Goal: Task Accomplishment & Management: Complete application form

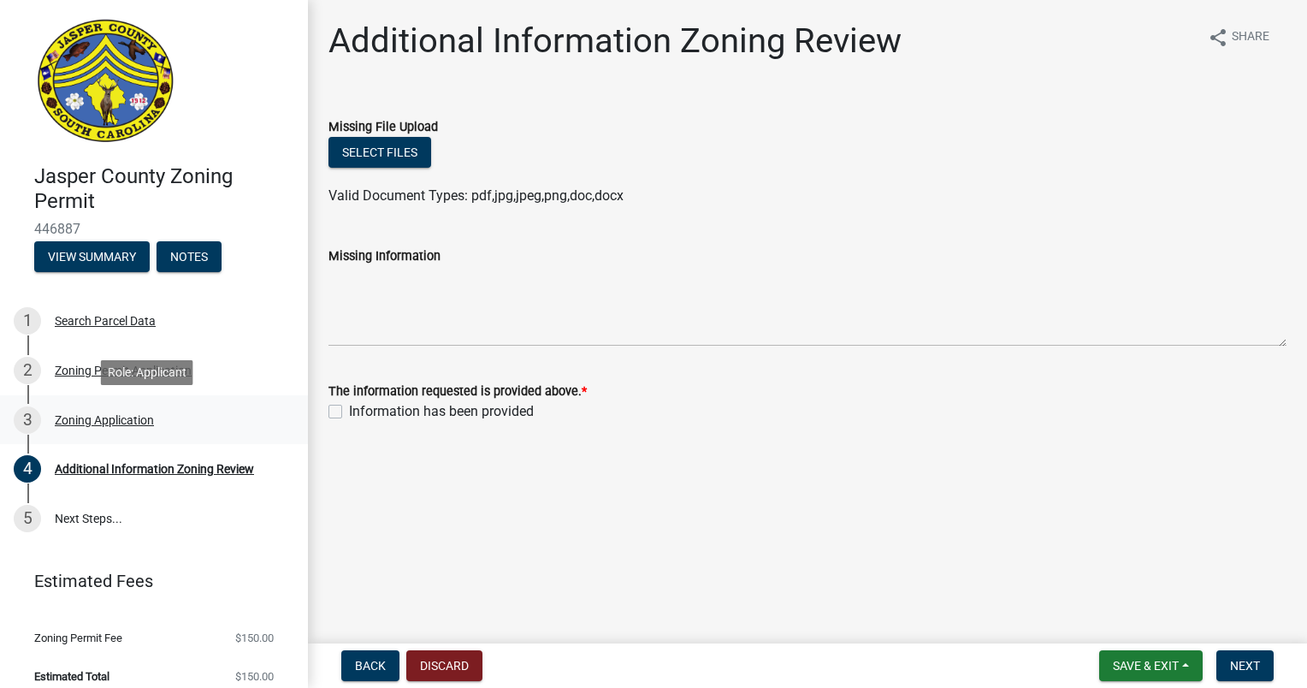
click at [157, 421] on div "3 Zoning Application" at bounding box center [147, 419] width 267 height 27
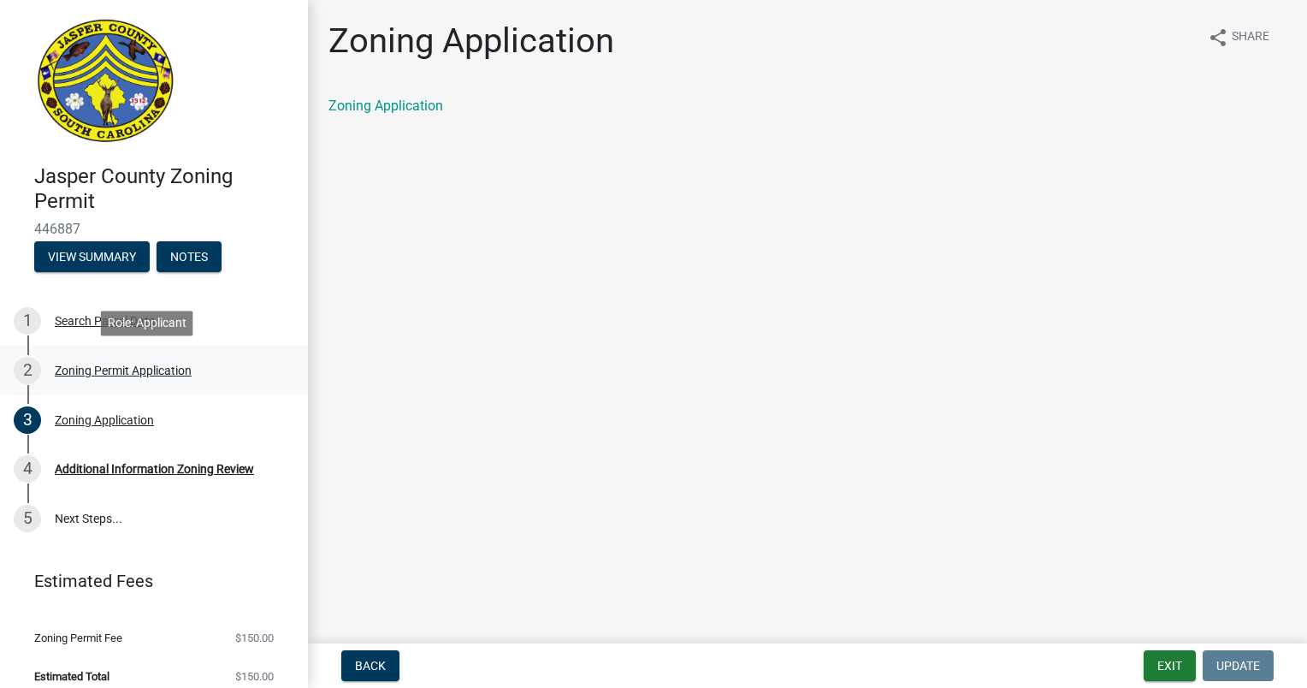
click at [132, 375] on div "Zoning Permit Application" at bounding box center [123, 370] width 137 height 12
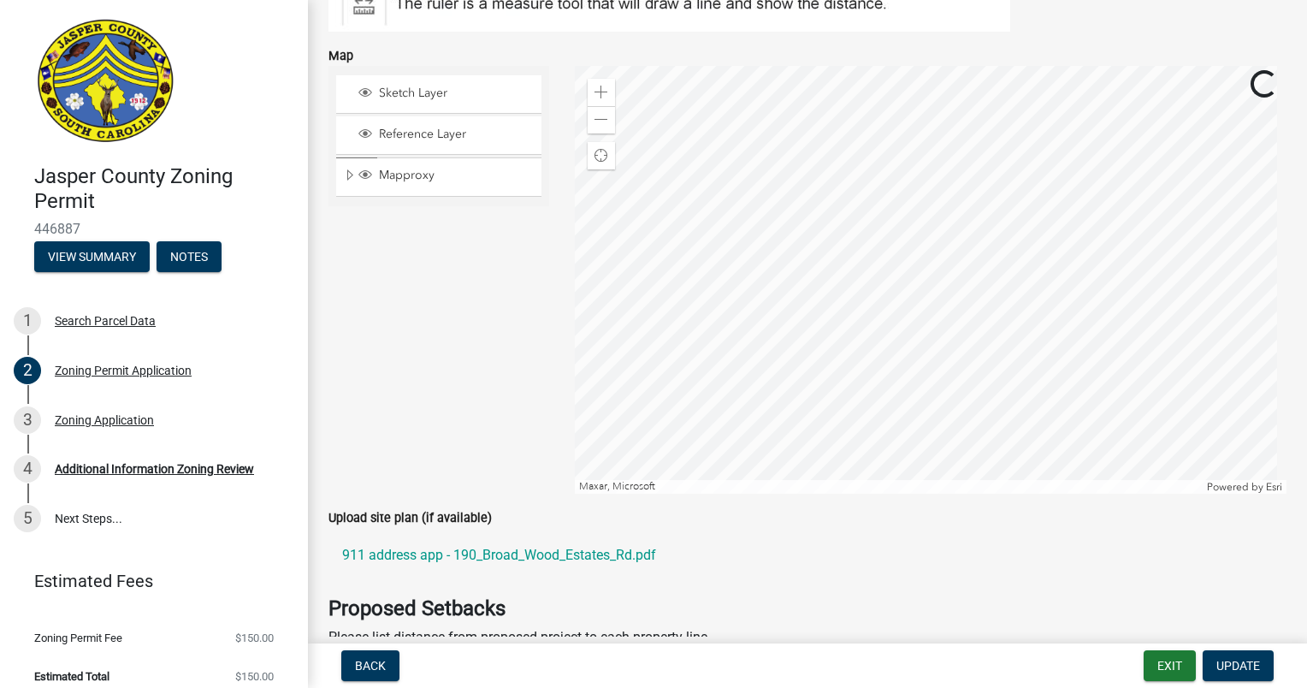
scroll to position [2414, 0]
click at [600, 86] on span at bounding box center [601, 93] width 14 height 14
click at [599, 119] on span at bounding box center [601, 120] width 14 height 14
click at [931, 224] on div at bounding box center [931, 280] width 712 height 428
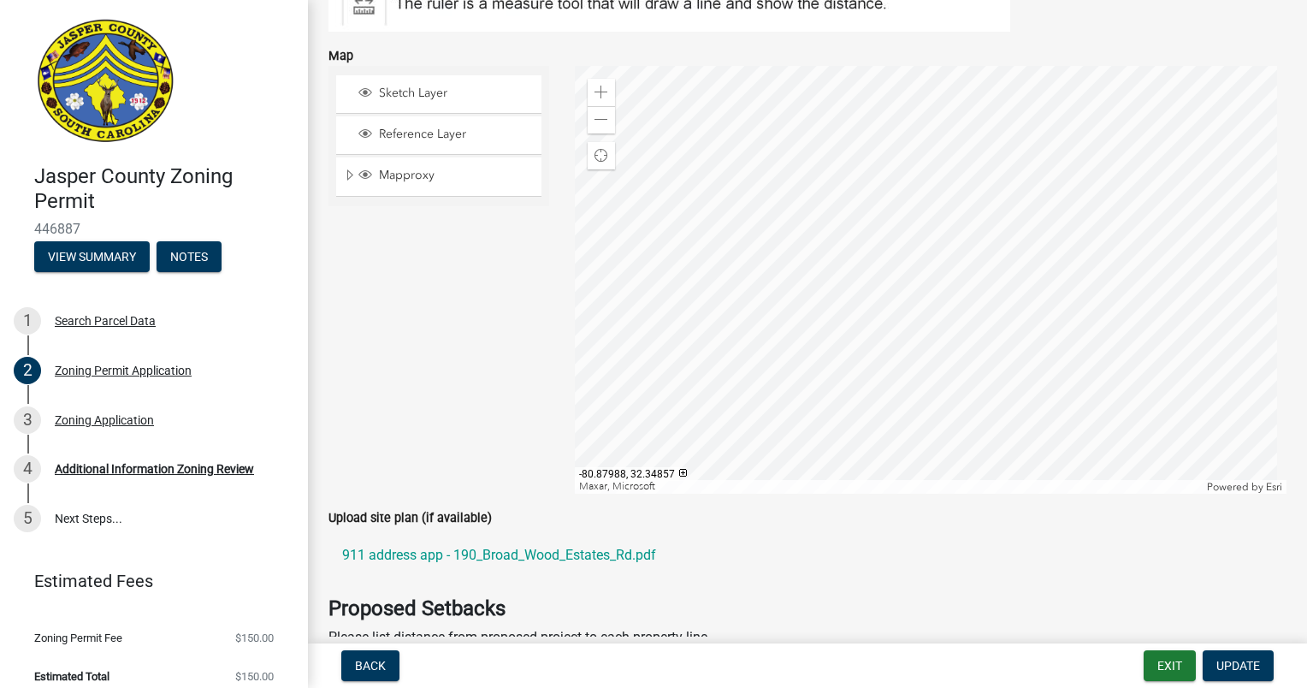
click at [874, 316] on div at bounding box center [931, 280] width 712 height 428
click at [428, 91] on span "Sketch Layer" at bounding box center [455, 93] width 161 height 15
click at [432, 93] on span "Sketch Layer" at bounding box center [455, 93] width 161 height 15
click at [434, 95] on div "Sketch Layer" at bounding box center [446, 94] width 180 height 17
click at [449, 94] on span "Sketch Layer" at bounding box center [455, 93] width 161 height 15
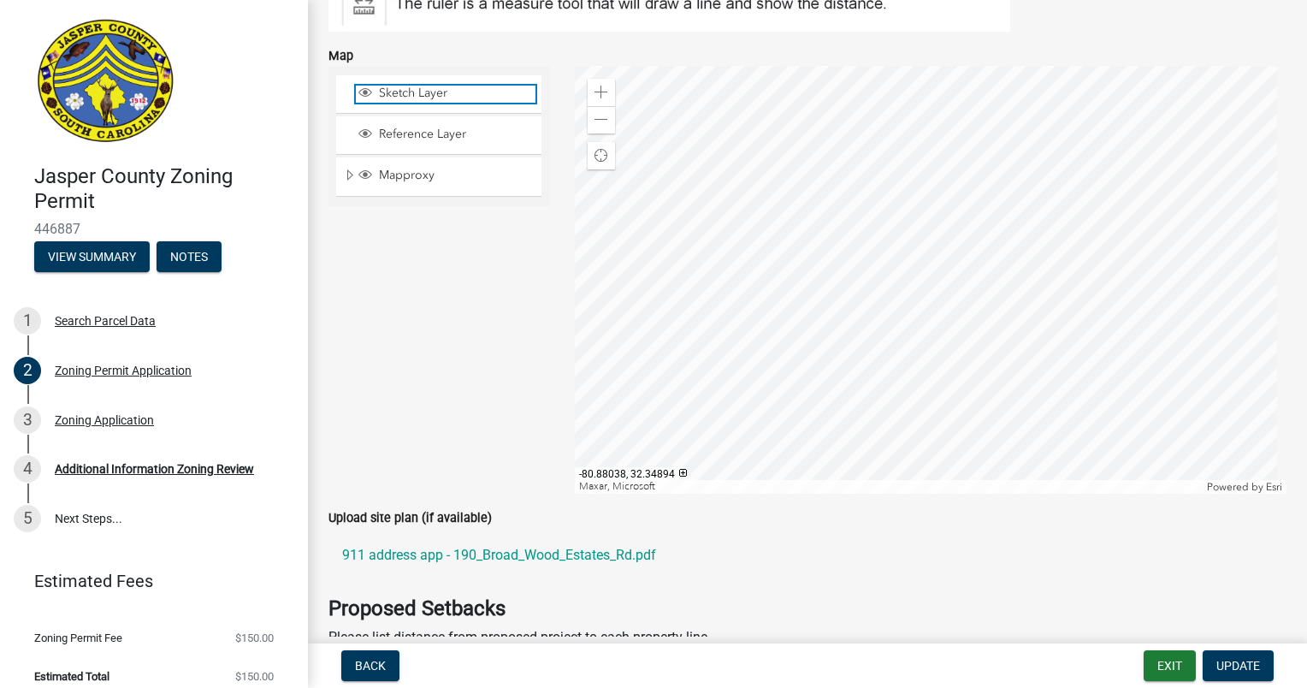
scroll to position [2413, 0]
click at [609, 92] on div "Zoom in" at bounding box center [601, 93] width 27 height 27
click at [907, 237] on div at bounding box center [931, 282] width 712 height 428
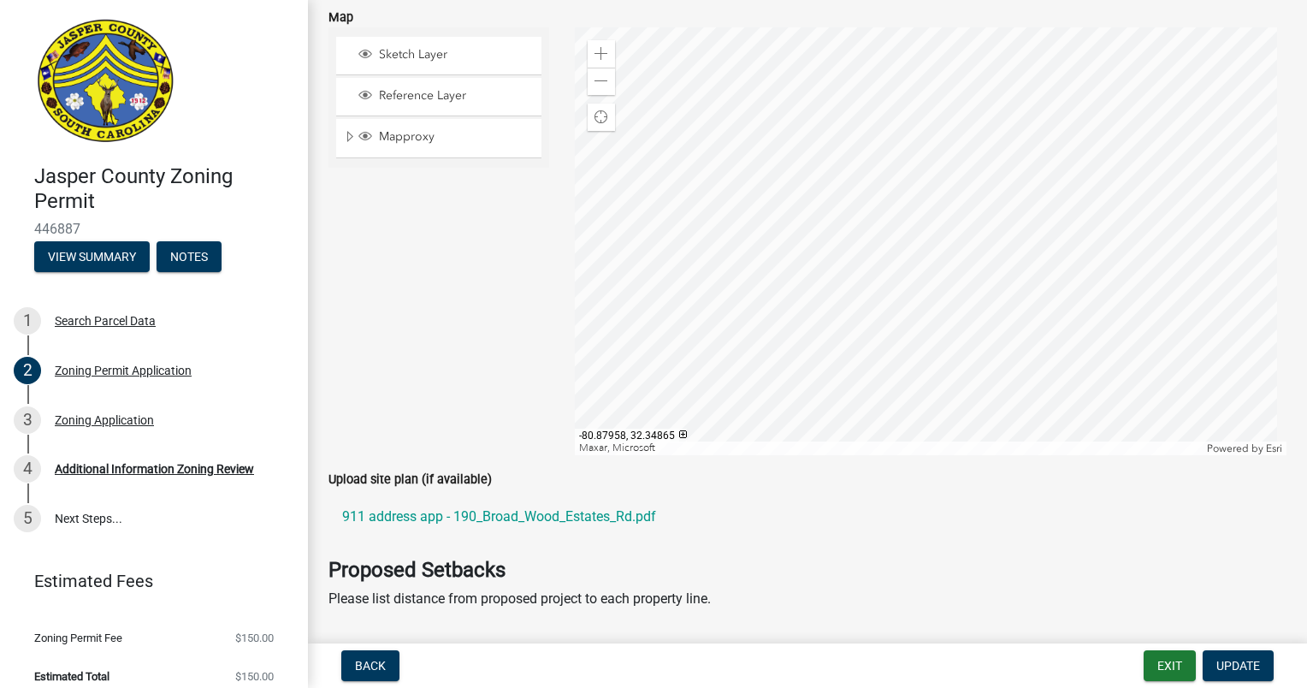
scroll to position [2450, 0]
click at [604, 80] on div "Zoom out" at bounding box center [601, 83] width 27 height 27
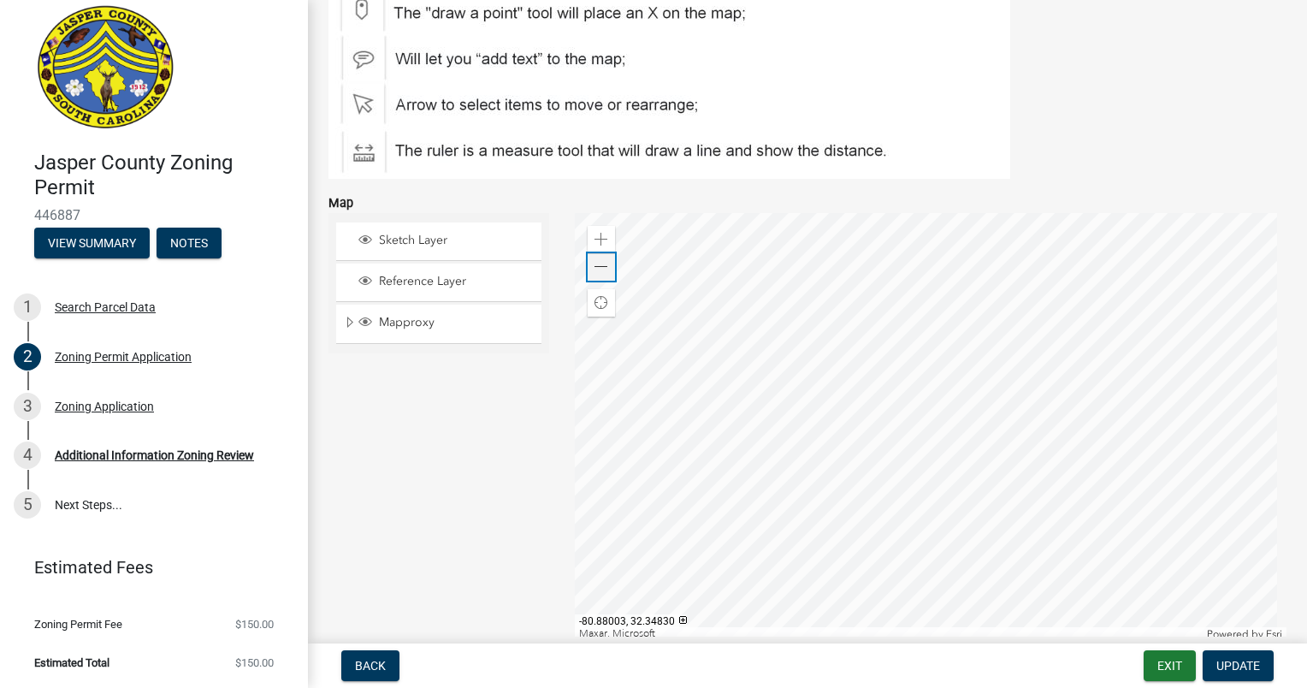
scroll to position [2270, 0]
click at [718, 282] on div at bounding box center [931, 424] width 712 height 428
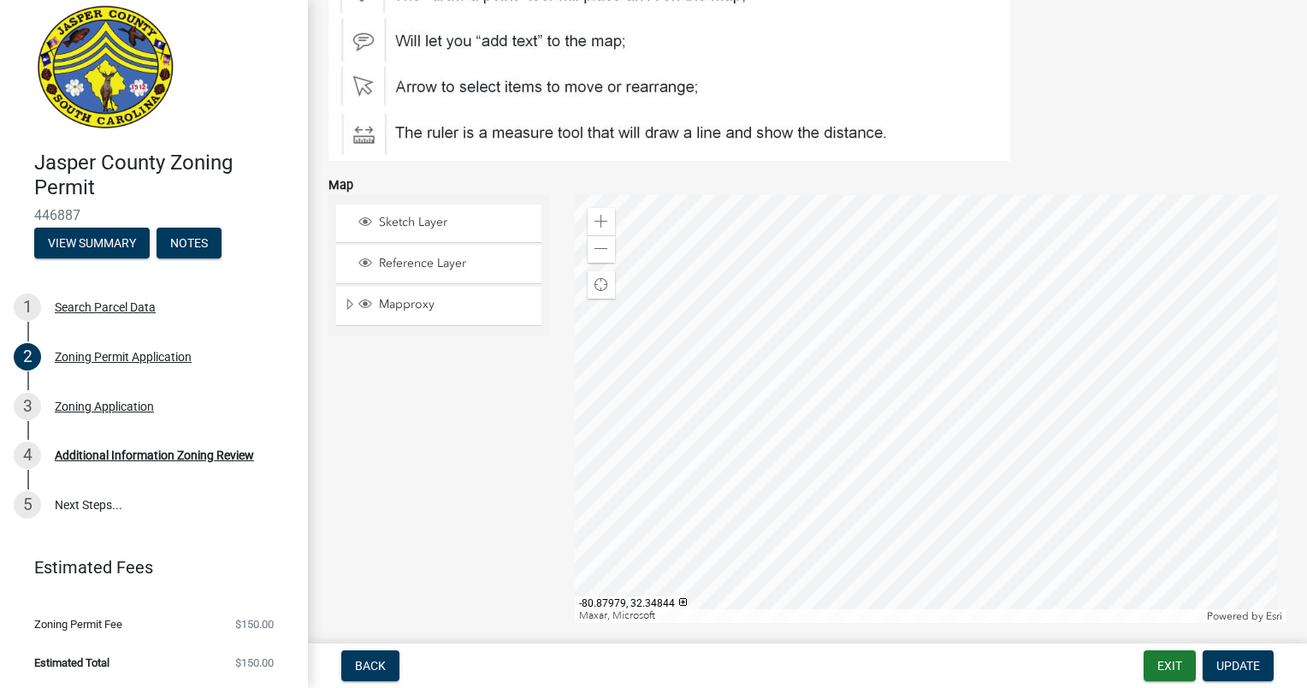
scroll to position [2288, 0]
click at [957, 663] on div "Back Exit Update" at bounding box center [808, 665] width 972 height 31
click at [1250, 664] on span "Update" at bounding box center [1238, 666] width 44 height 14
click at [1220, 662] on span "Update" at bounding box center [1238, 666] width 44 height 14
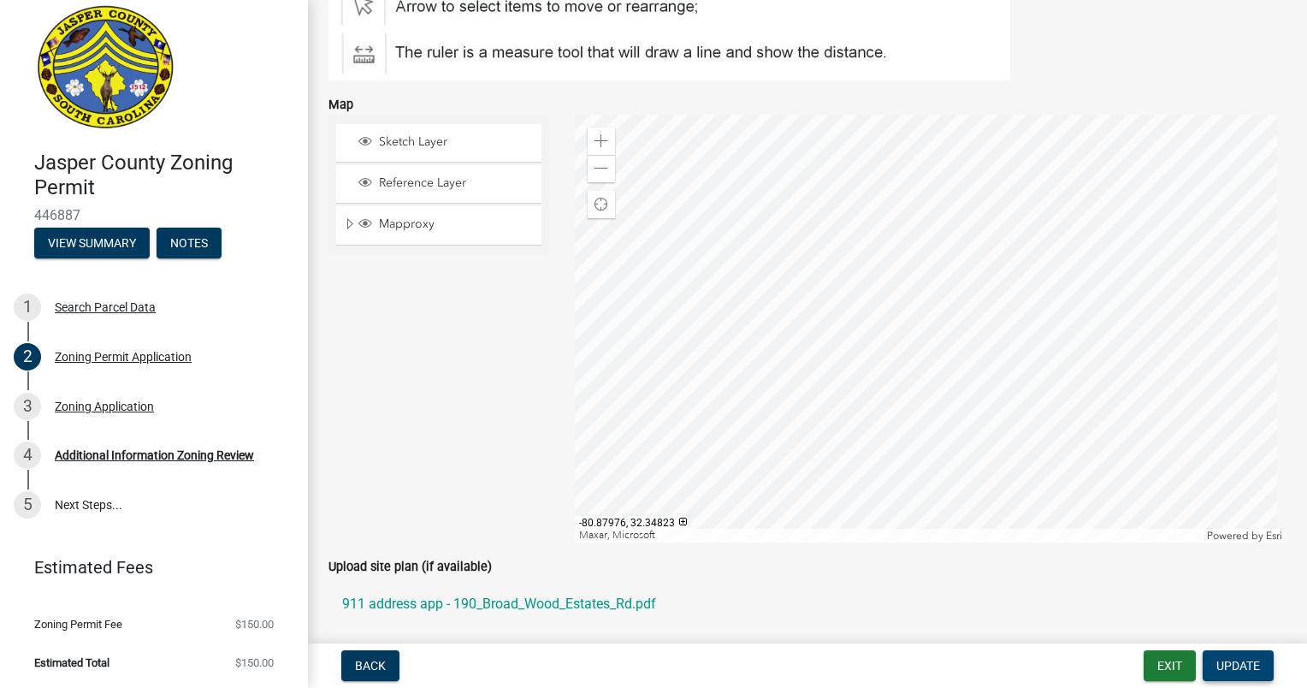
click at [1237, 670] on span "Update" at bounding box center [1238, 666] width 44 height 14
click at [1238, 660] on span "Update" at bounding box center [1238, 666] width 44 height 14
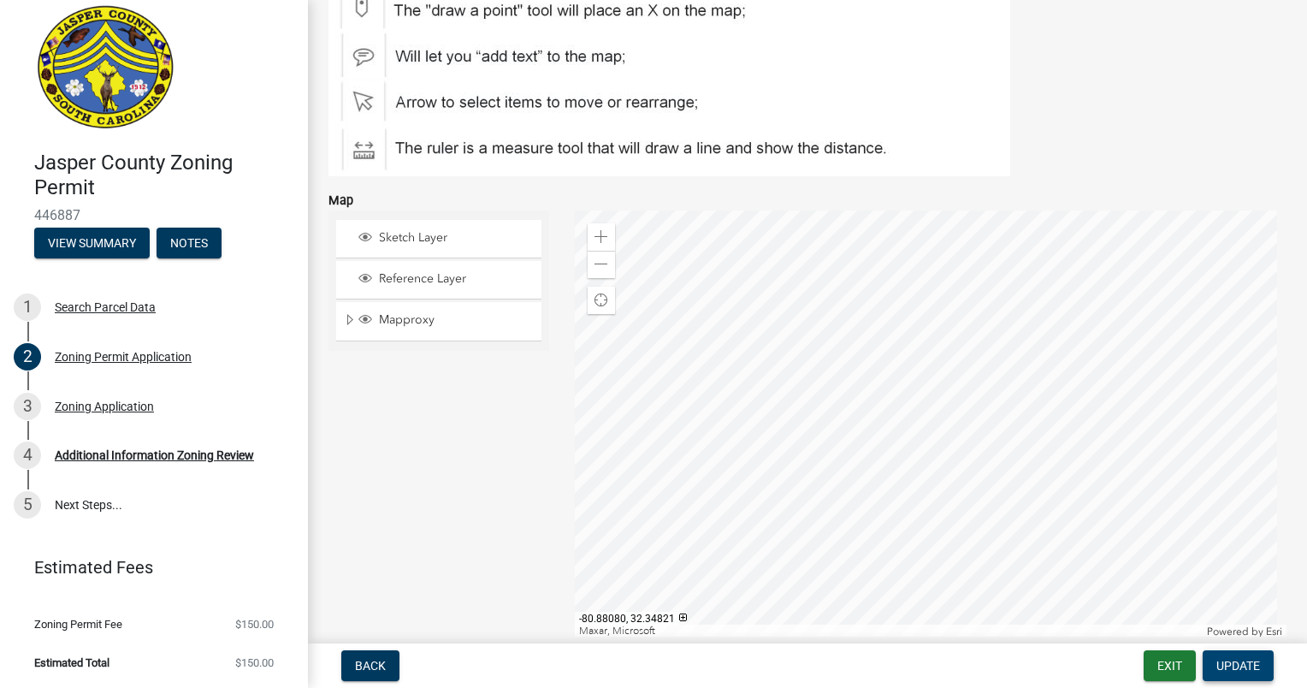
scroll to position [2256, 0]
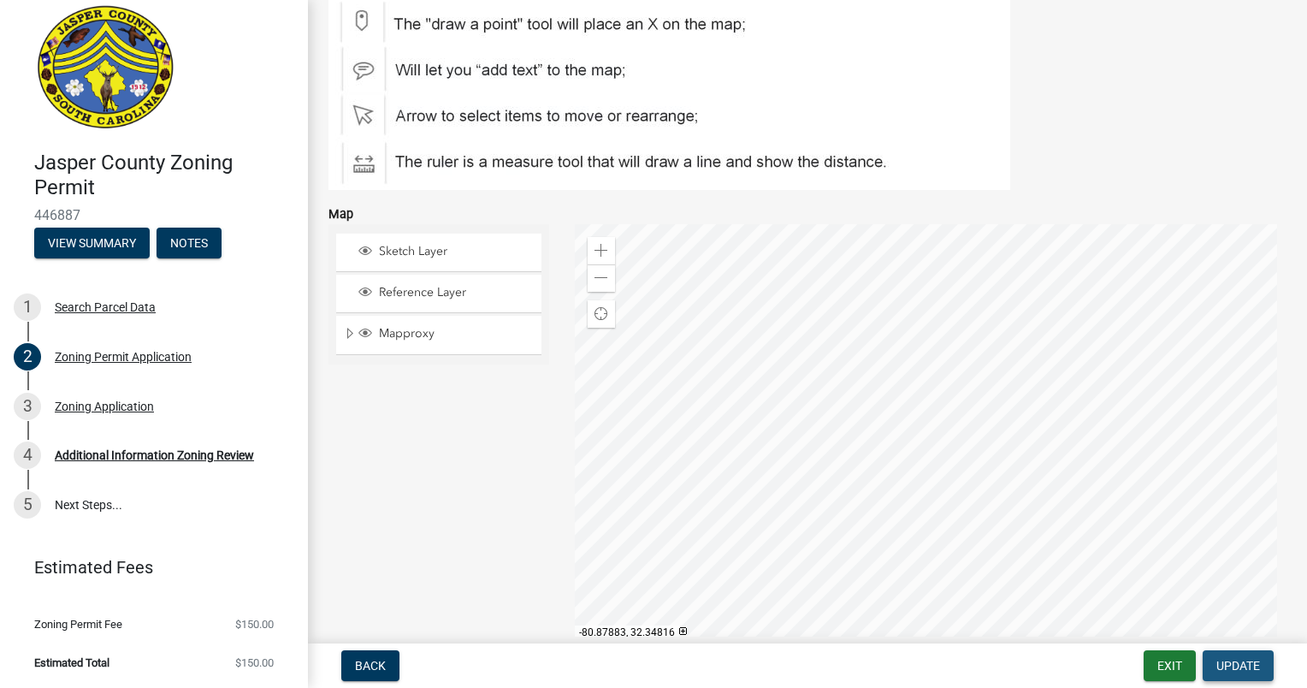
click at [1220, 666] on span "Update" at bounding box center [1238, 666] width 44 height 14
click at [1233, 660] on span "Update" at bounding box center [1238, 666] width 44 height 14
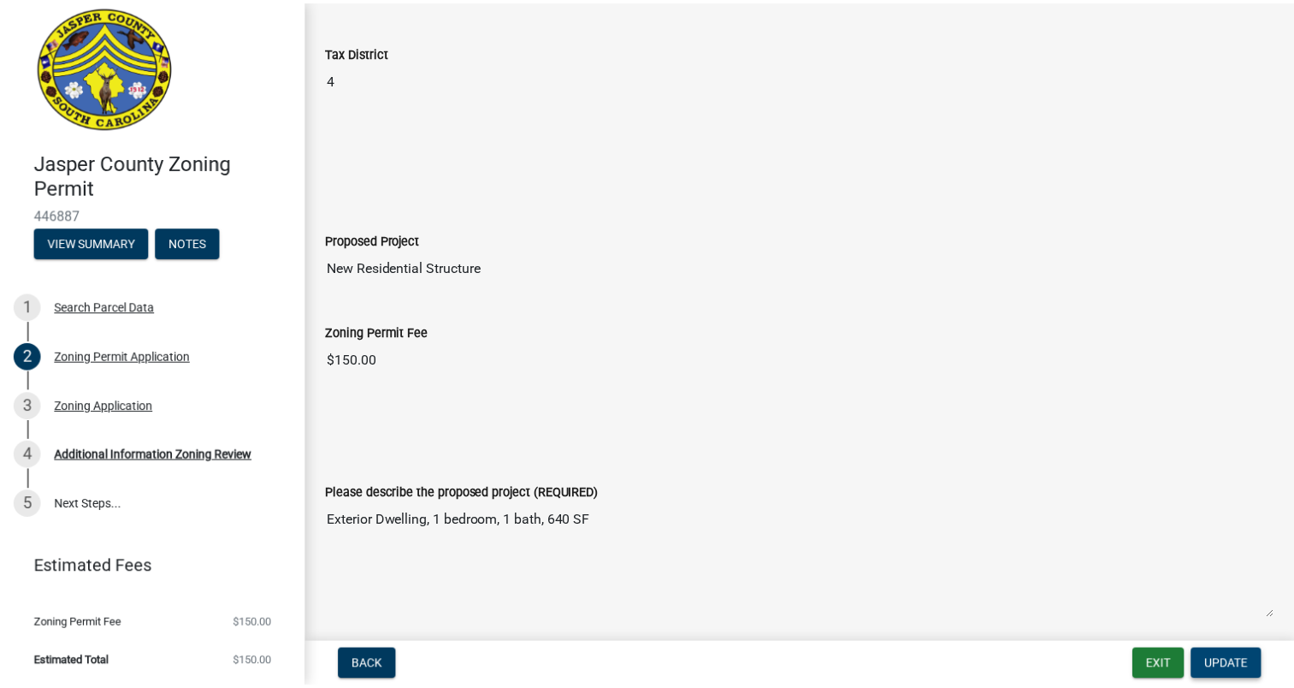
scroll to position [1451, 0]
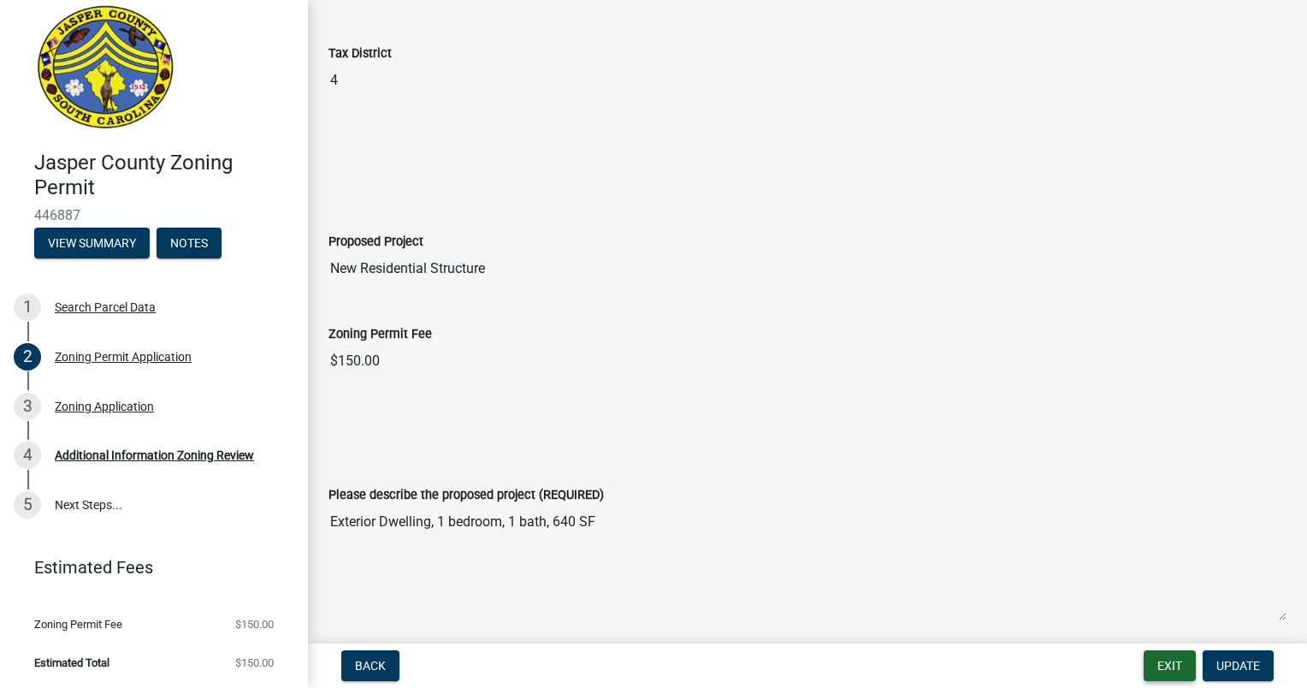
click at [1151, 659] on button "Exit" at bounding box center [1169, 665] width 52 height 31
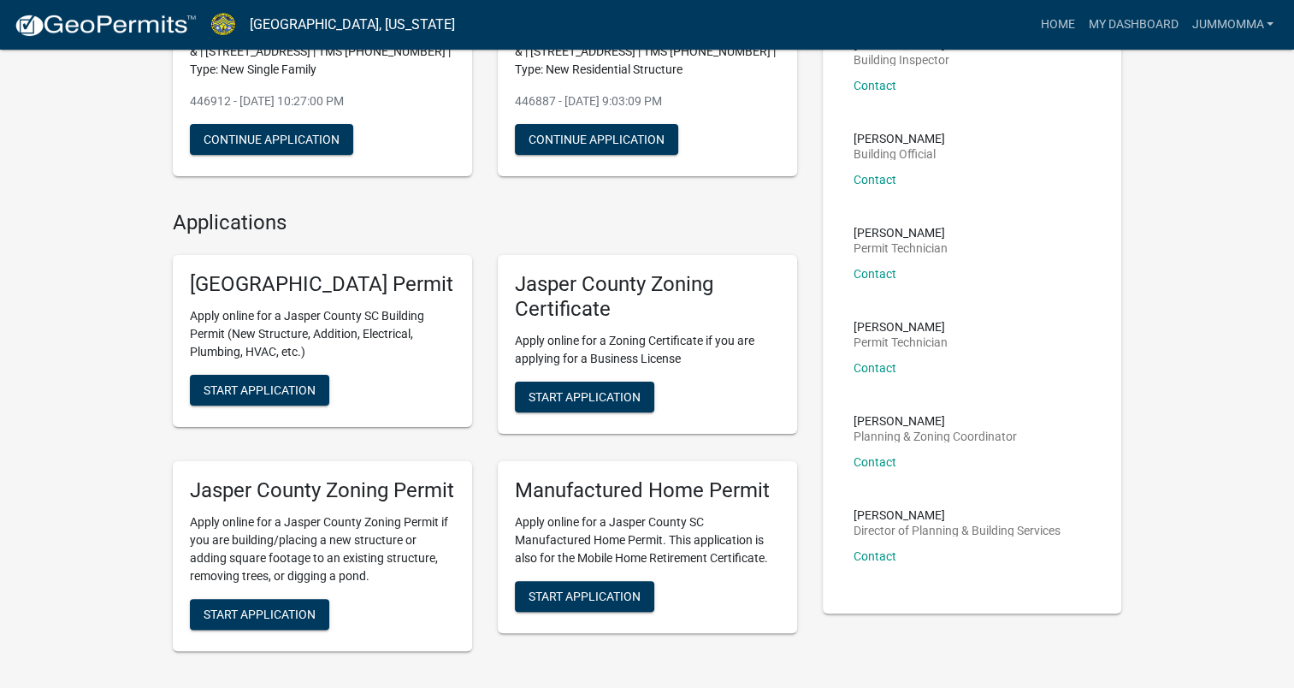
scroll to position [304, 0]
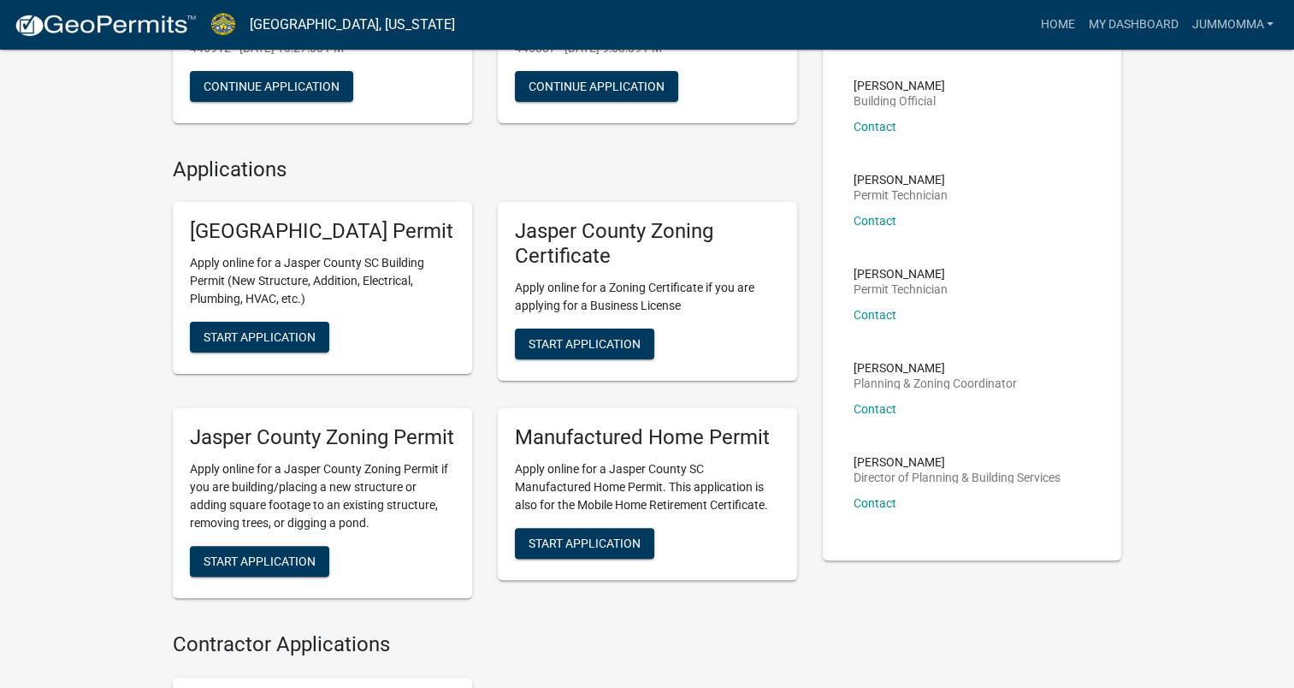
drag, startPoint x: 298, startPoint y: 629, endPoint x: 270, endPoint y: 612, distance: 33.0
click at [270, 598] on div "Jasper County Zoning Permit Apply online for a Jasper County Zoning Permit if y…" at bounding box center [322, 503] width 299 height 190
click at [274, 567] on span "Start Application" at bounding box center [260, 560] width 112 height 14
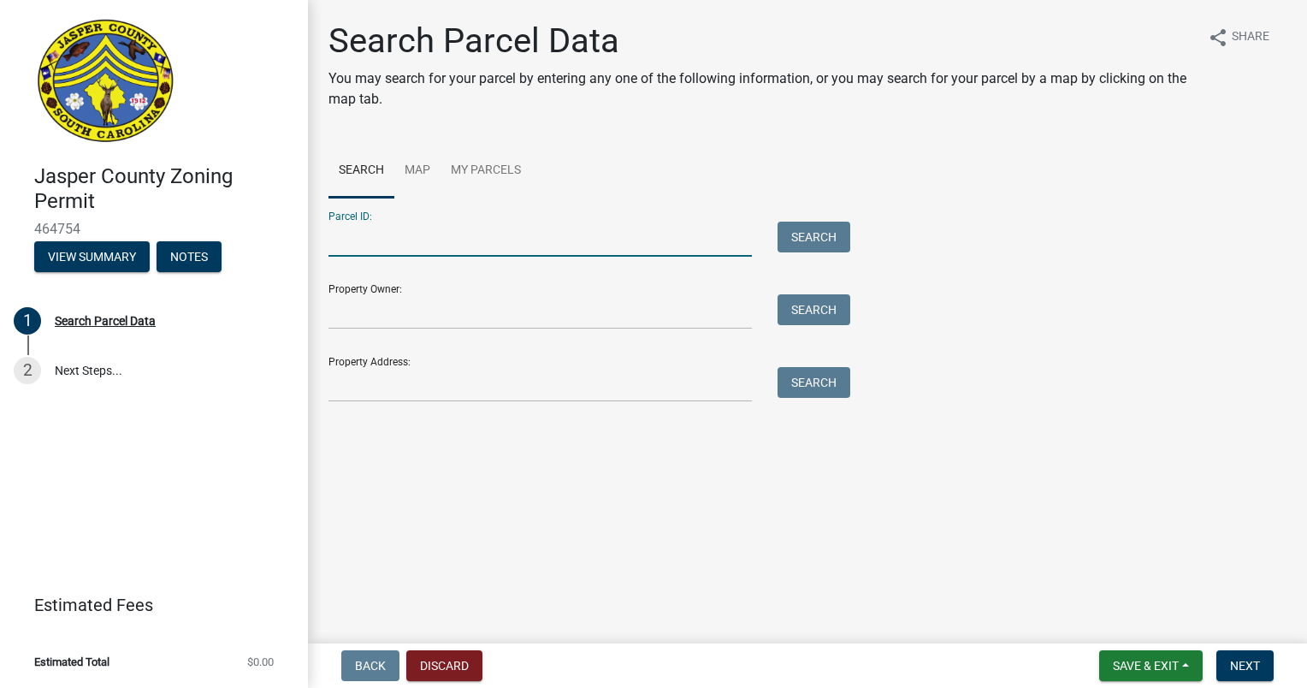
click at [391, 239] on input "Parcel ID:" at bounding box center [539, 239] width 423 height 35
click at [537, 402] on input "Property Address:" at bounding box center [539, 384] width 423 height 35
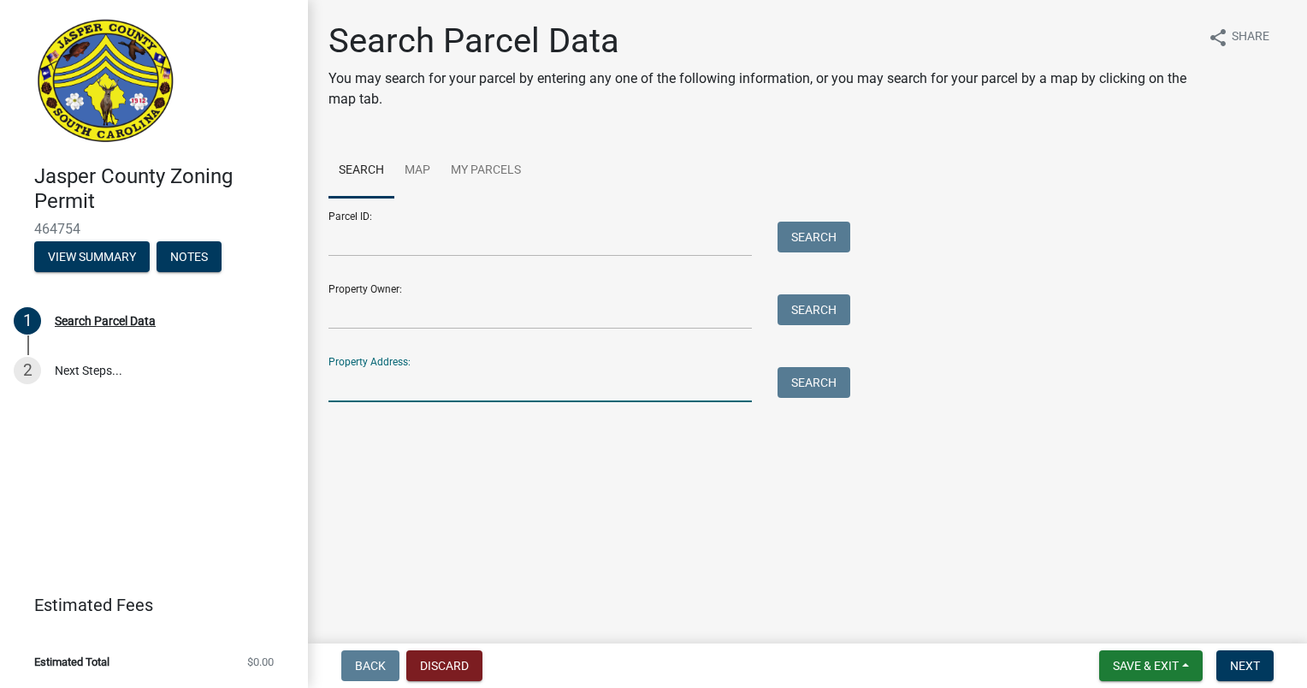
type input "192 Broad Wood Estates Rd"
type input "Uriah P Watkins"
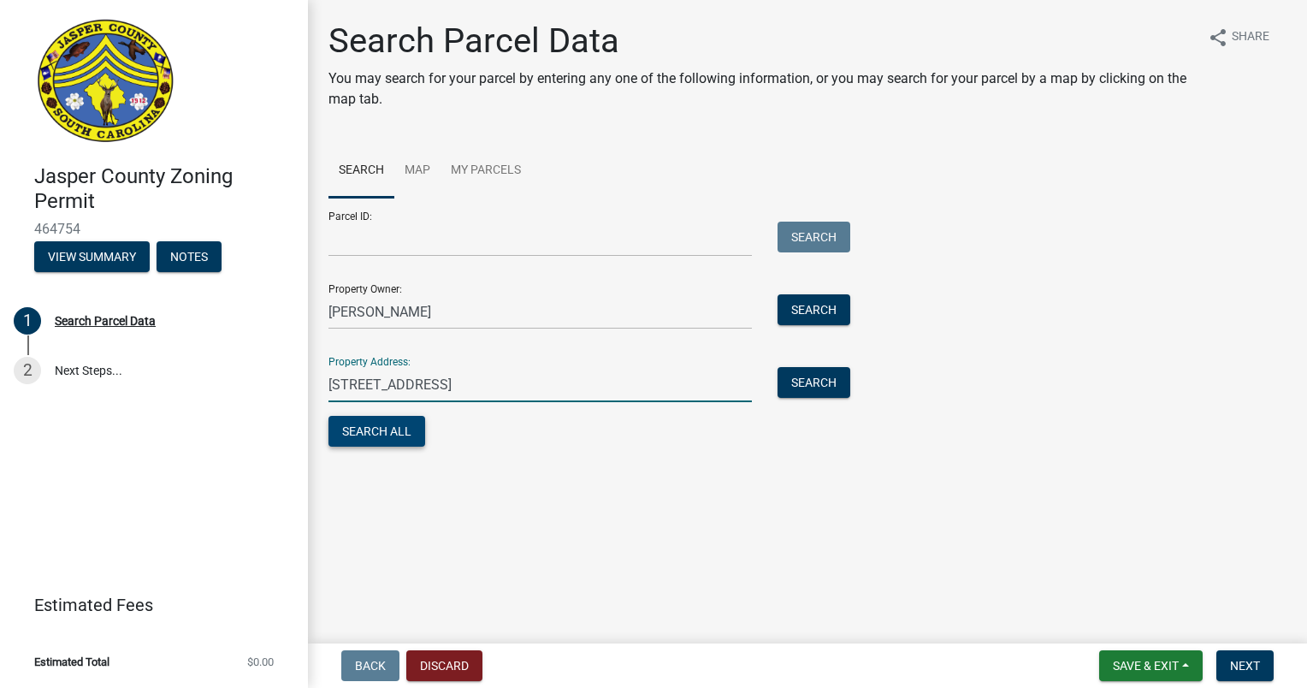
click at [387, 438] on button "Search All" at bounding box center [376, 431] width 97 height 31
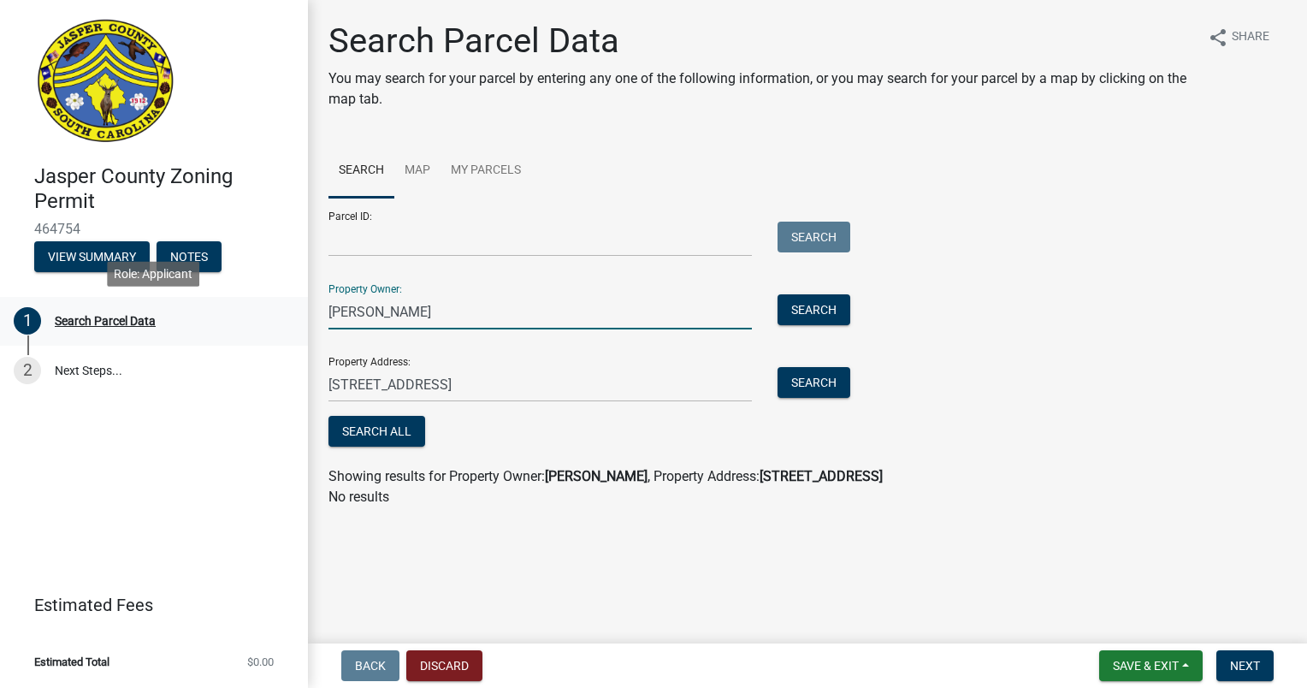
drag, startPoint x: 572, startPoint y: 305, endPoint x: 262, endPoint y: 304, distance: 310.5
click at [262, 304] on div "Jasper County Zoning Permit 464754 View Summary Notes 1 Search Parcel Data 2 Ne…" at bounding box center [653, 344] width 1307 height 688
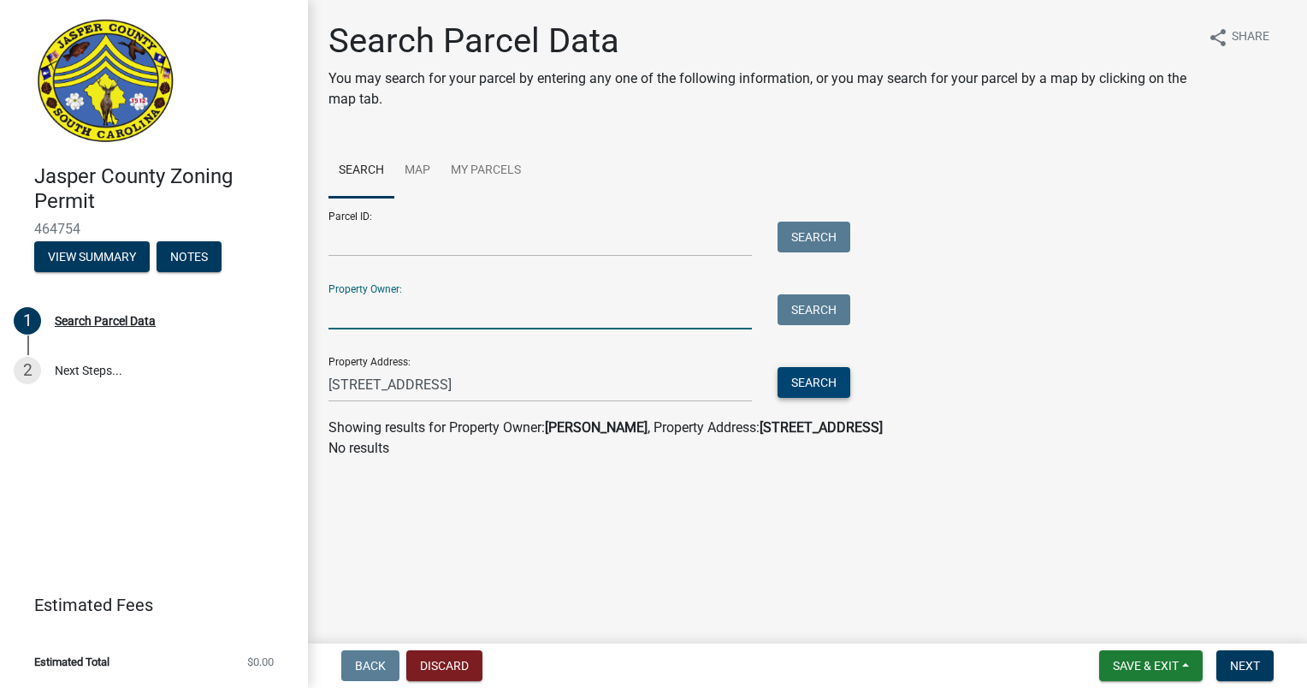
click at [826, 381] on button "Search" at bounding box center [813, 382] width 73 height 31
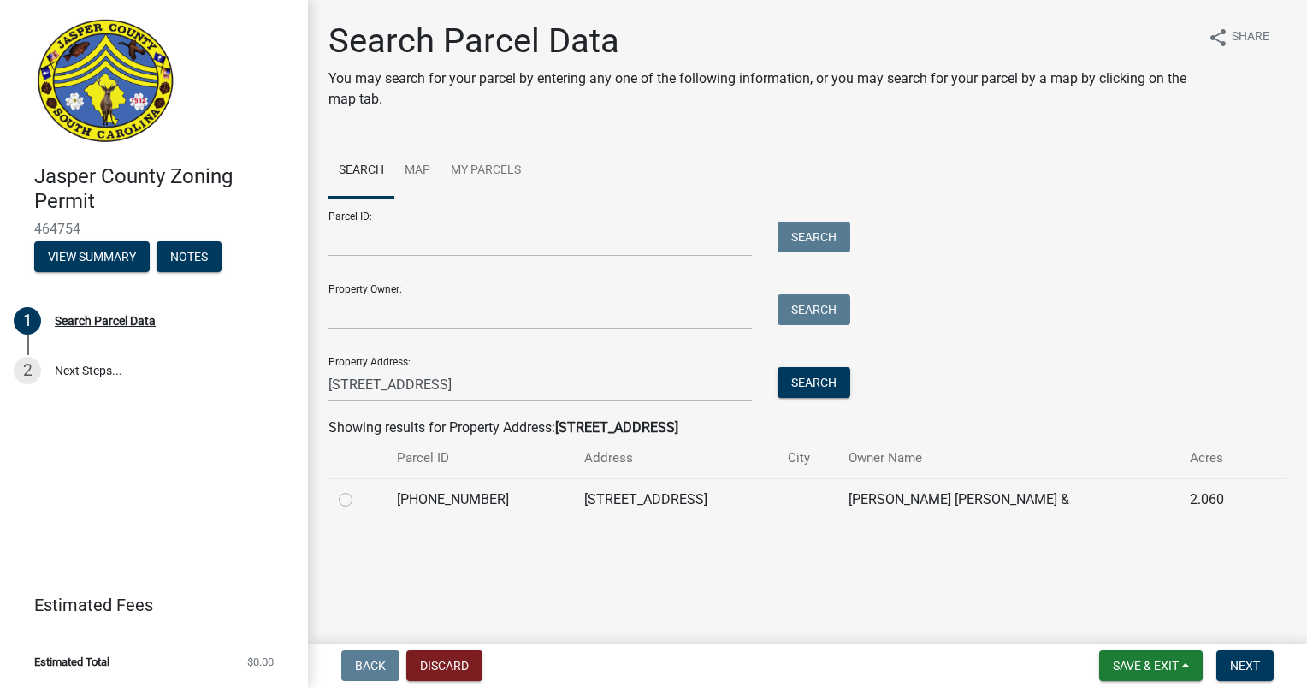
click at [515, 500] on td "081-00-04-055" at bounding box center [480, 499] width 187 height 42
click at [359, 489] on label at bounding box center [359, 489] width 0 height 0
click at [359, 500] on input "radio" at bounding box center [364, 494] width 11 height 11
radio input "true"
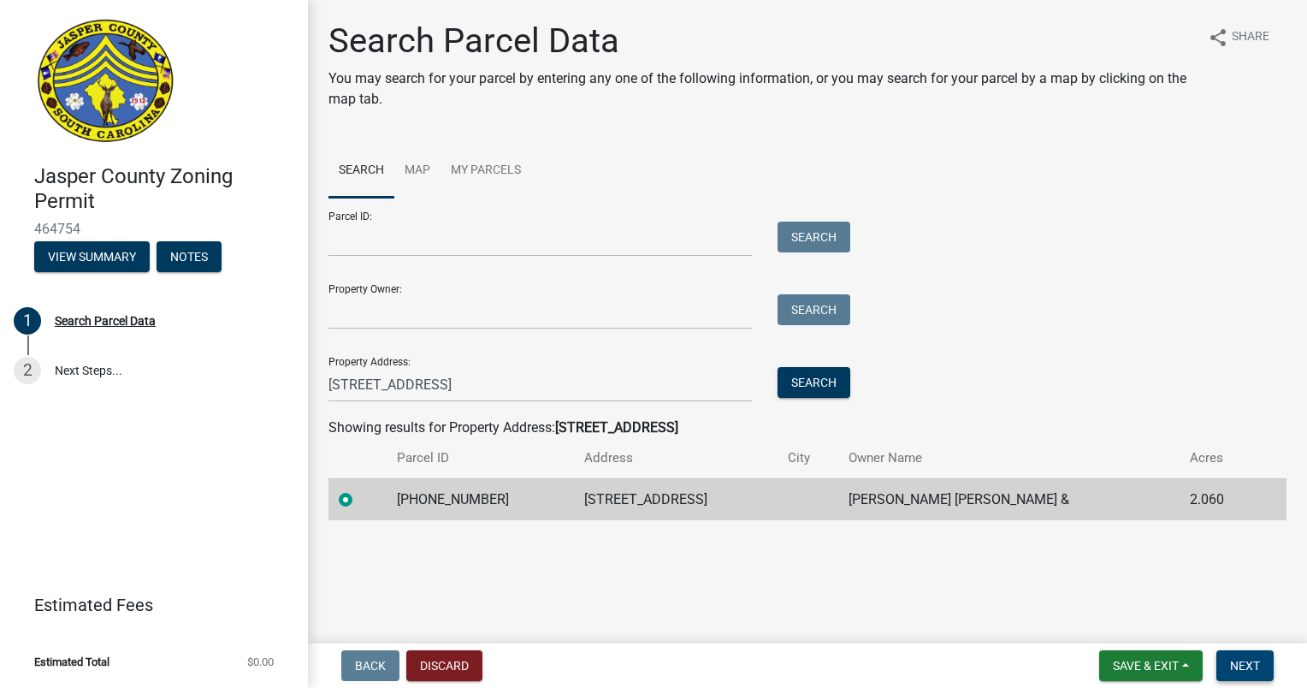
click at [1242, 669] on span "Next" at bounding box center [1245, 666] width 30 height 14
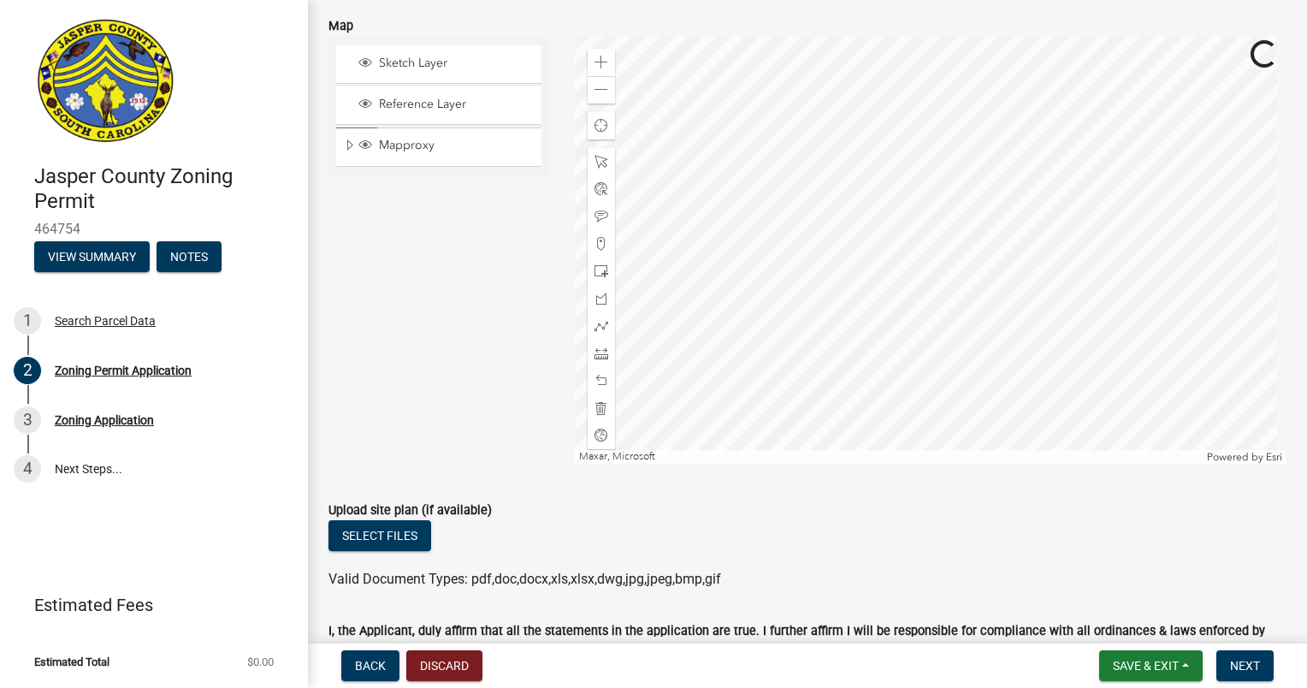
scroll to position [2952, 0]
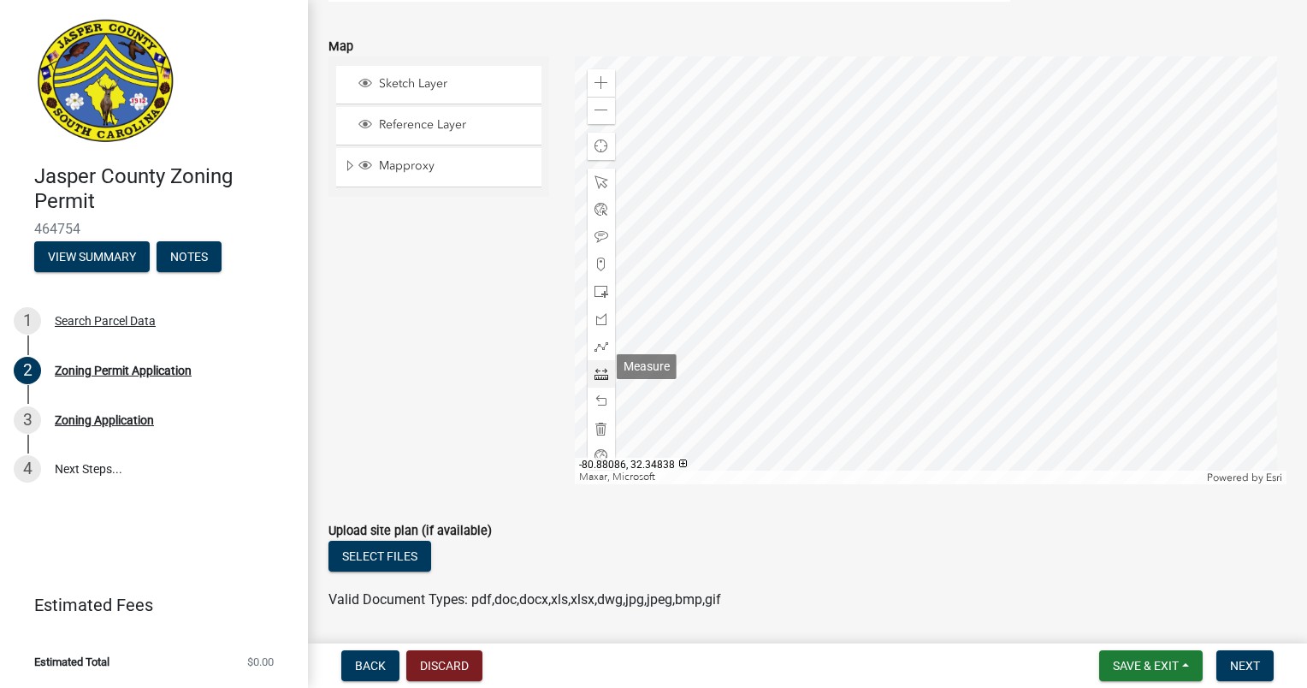
click at [594, 369] on span at bounding box center [601, 374] width 14 height 14
click at [600, 77] on span at bounding box center [601, 83] width 14 height 14
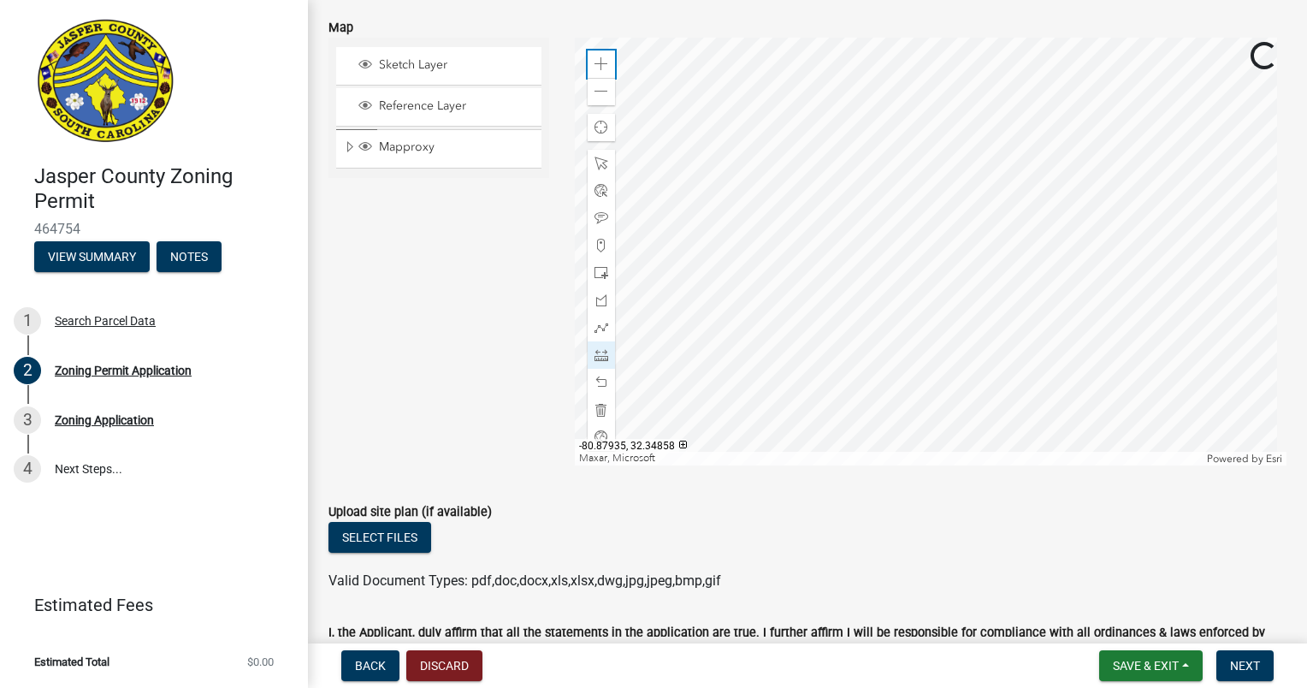
scroll to position [2965, 0]
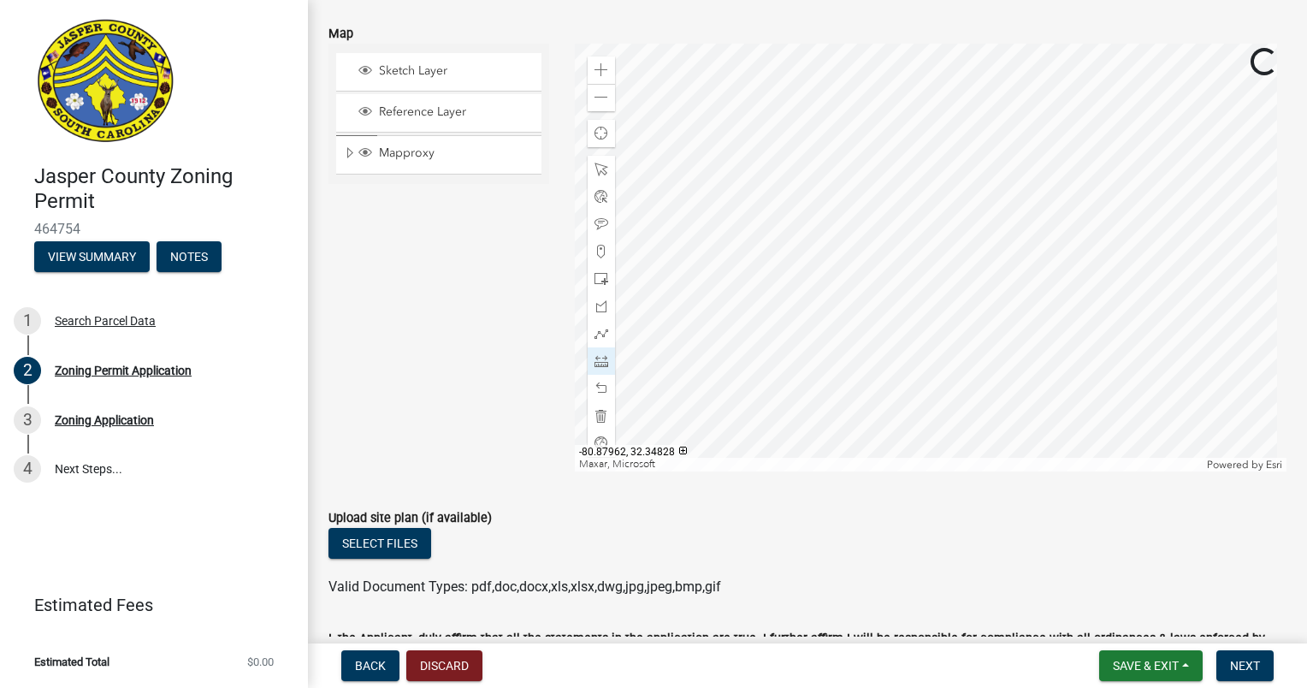
click at [843, 341] on div at bounding box center [931, 258] width 712 height 428
click at [955, 221] on div at bounding box center [931, 258] width 712 height 428
click at [933, 87] on div at bounding box center [931, 258] width 712 height 428
click at [594, 354] on span at bounding box center [601, 361] width 14 height 14
click at [1189, 359] on div at bounding box center [931, 258] width 712 height 428
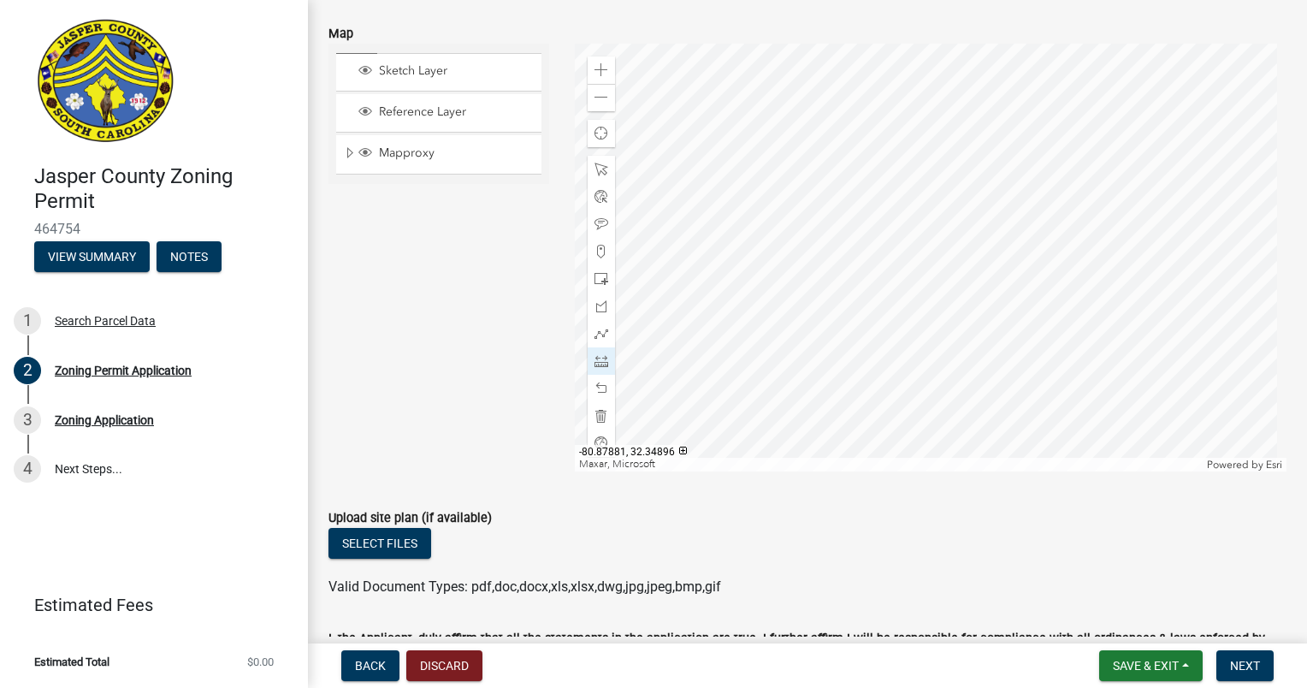
click at [1185, 212] on div at bounding box center [931, 258] width 712 height 428
click at [729, 148] on div at bounding box center [931, 258] width 712 height 428
click at [1185, 211] on div at bounding box center [931, 258] width 712 height 428
click at [600, 354] on span at bounding box center [601, 361] width 14 height 14
click at [889, 380] on div at bounding box center [931, 258] width 712 height 428
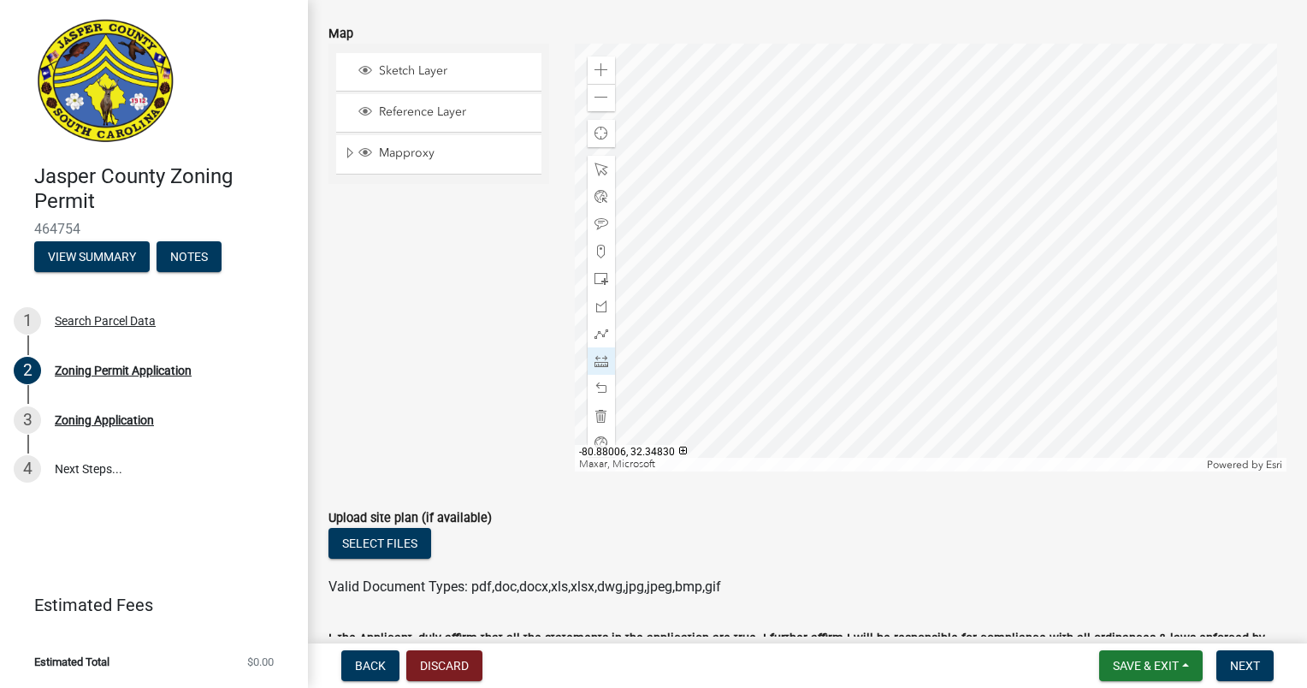
click at [748, 371] on div at bounding box center [931, 258] width 712 height 428
click at [594, 354] on span at bounding box center [601, 361] width 14 height 14
click at [747, 370] on div at bounding box center [931, 258] width 712 height 428
click at [596, 347] on div at bounding box center [601, 360] width 27 height 27
click at [747, 369] on div at bounding box center [931, 258] width 712 height 428
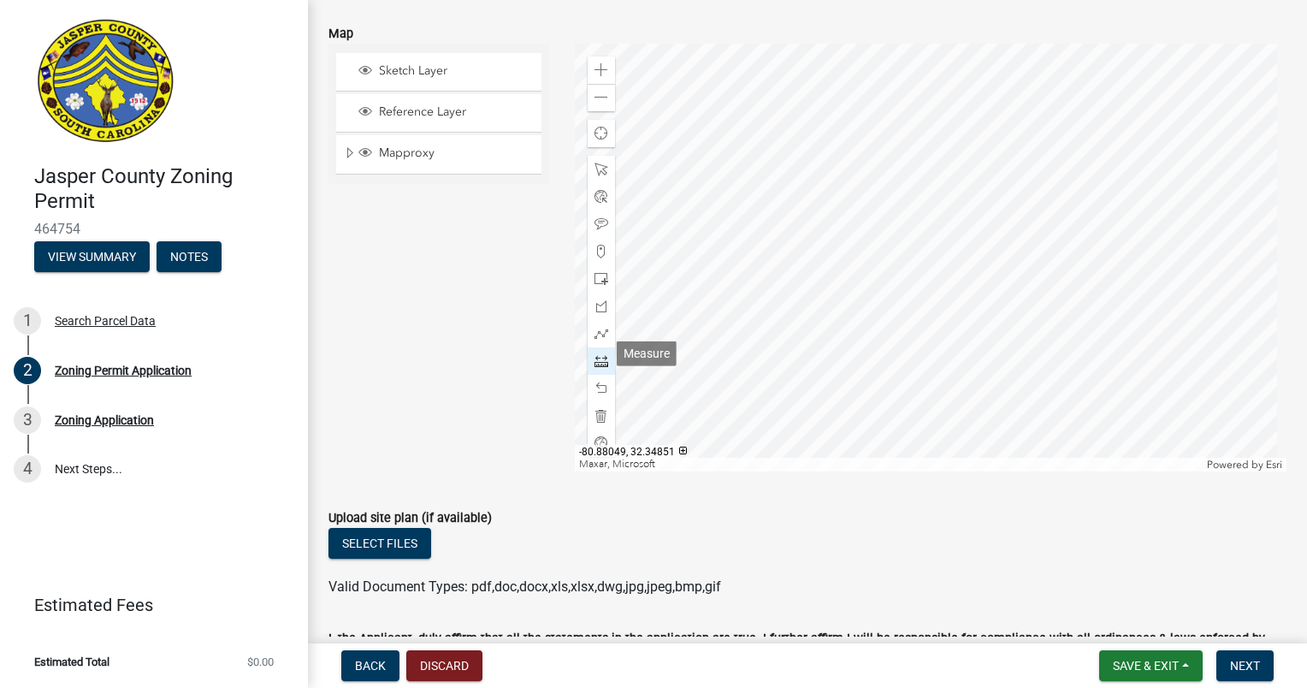
click at [603, 354] on span at bounding box center [601, 361] width 14 height 14
click at [804, 73] on div at bounding box center [931, 258] width 712 height 428
click at [602, 354] on span at bounding box center [601, 361] width 14 height 14
click at [747, 369] on div at bounding box center [931, 258] width 712 height 428
click at [801, 74] on div at bounding box center [931, 258] width 712 height 428
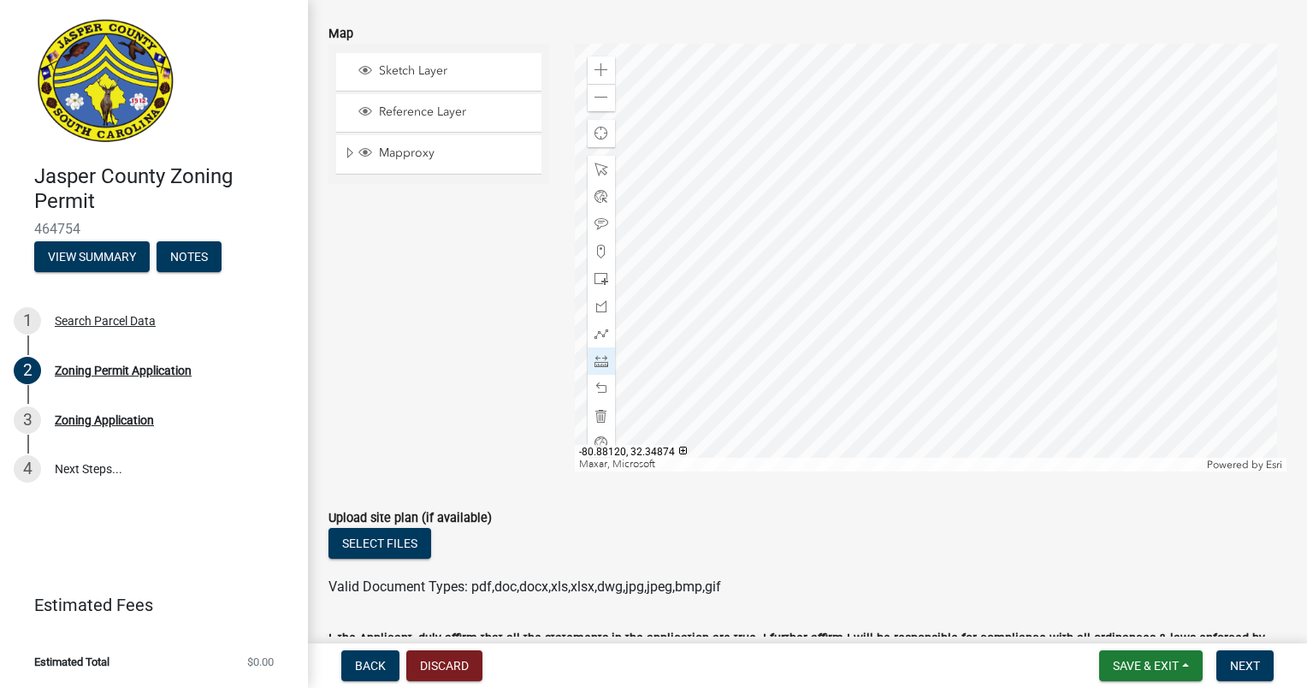
click at [494, 94] on div "Reference Layer" at bounding box center [438, 113] width 205 height 38
click at [432, 104] on span "Reference Layer" at bounding box center [455, 111] width 161 height 15
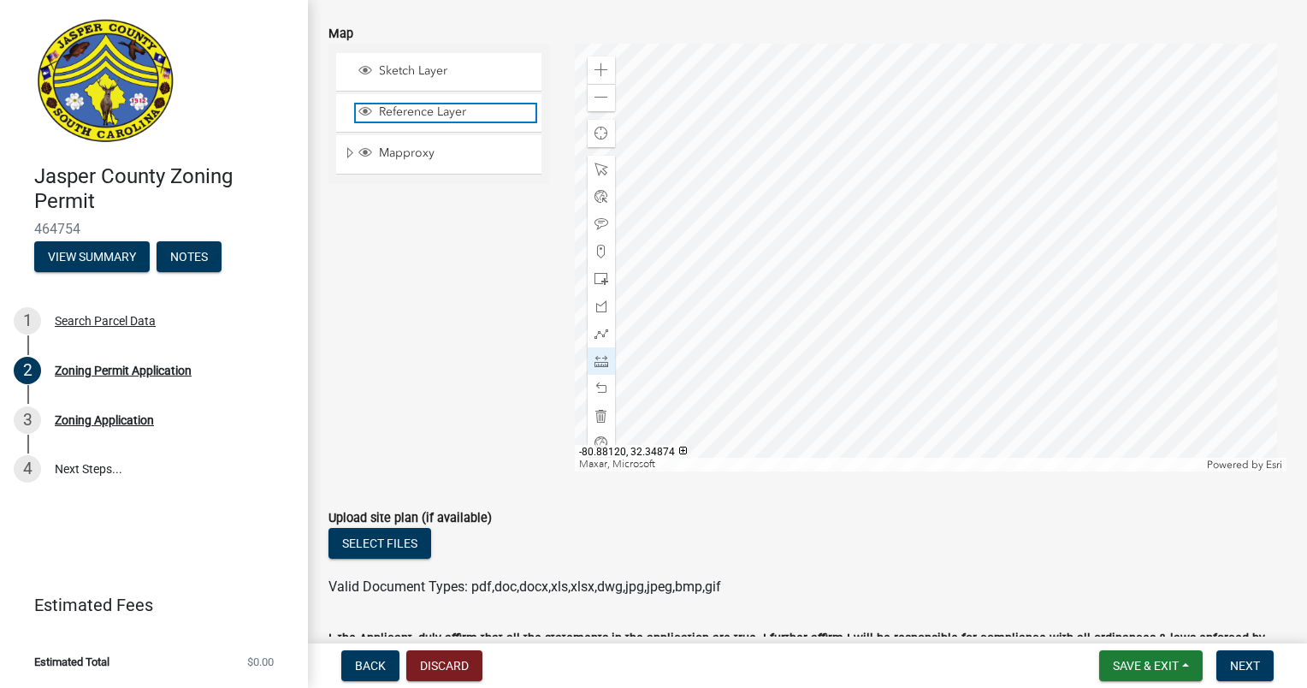
click at [432, 104] on span "Reference Layer" at bounding box center [455, 111] width 161 height 15
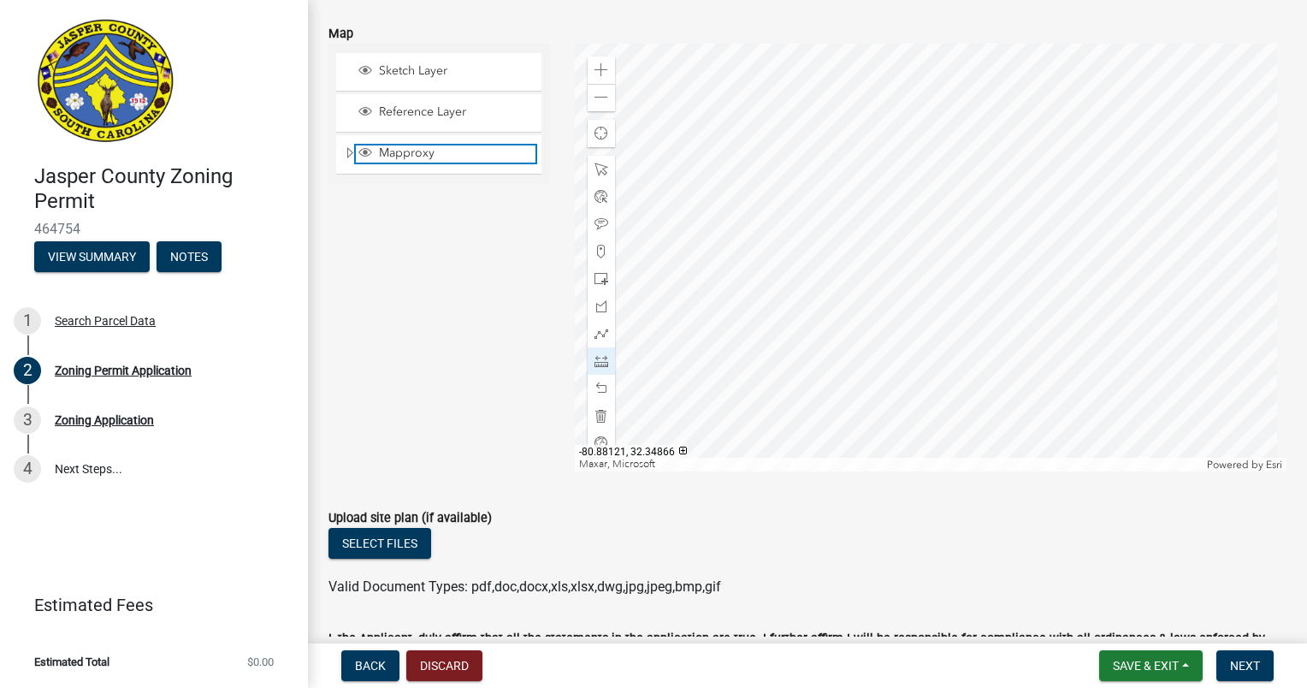
click at [402, 145] on span "Mapproxy" at bounding box center [455, 152] width 161 height 15
click at [1026, 103] on div at bounding box center [931, 258] width 712 height 428
click at [931, 59] on div at bounding box center [931, 258] width 712 height 428
click at [401, 145] on span "Mapproxy" at bounding box center [455, 152] width 161 height 15
click at [396, 145] on span "Mapproxy" at bounding box center [455, 152] width 161 height 15
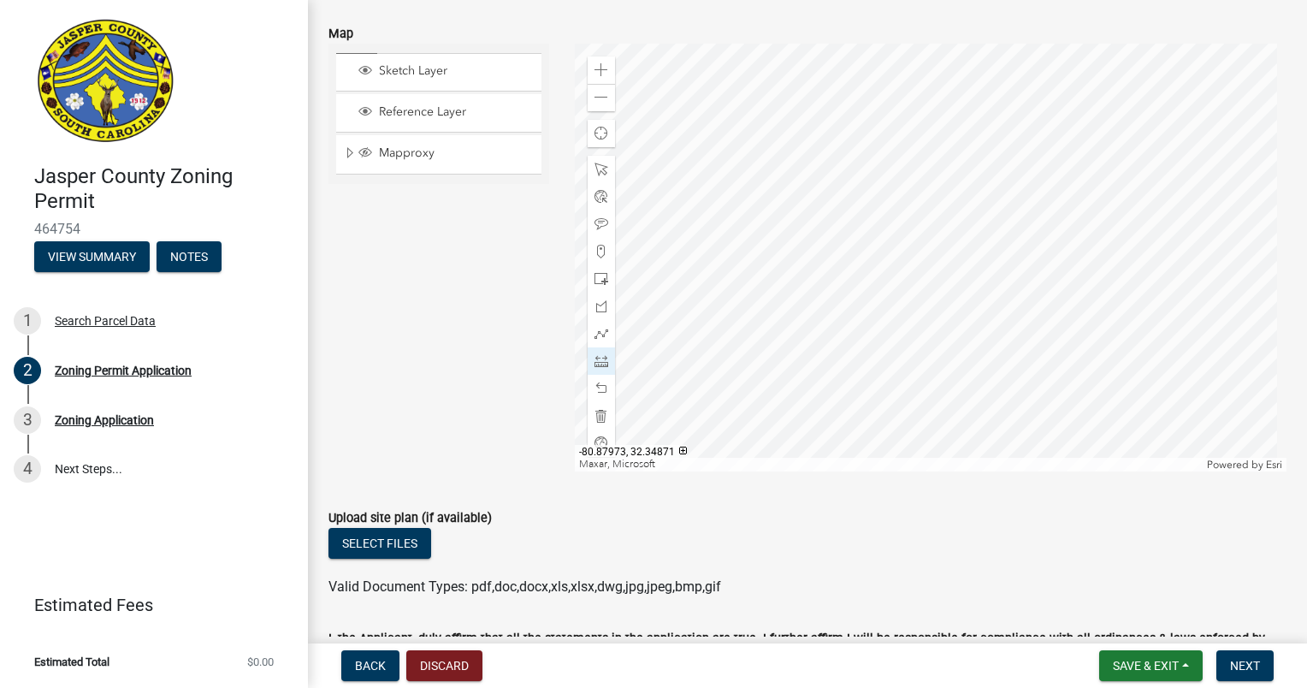
click at [1031, 117] on div at bounding box center [931, 258] width 712 height 428
click at [1017, 92] on div at bounding box center [931, 258] width 712 height 428
click at [595, 381] on span at bounding box center [601, 388] width 14 height 14
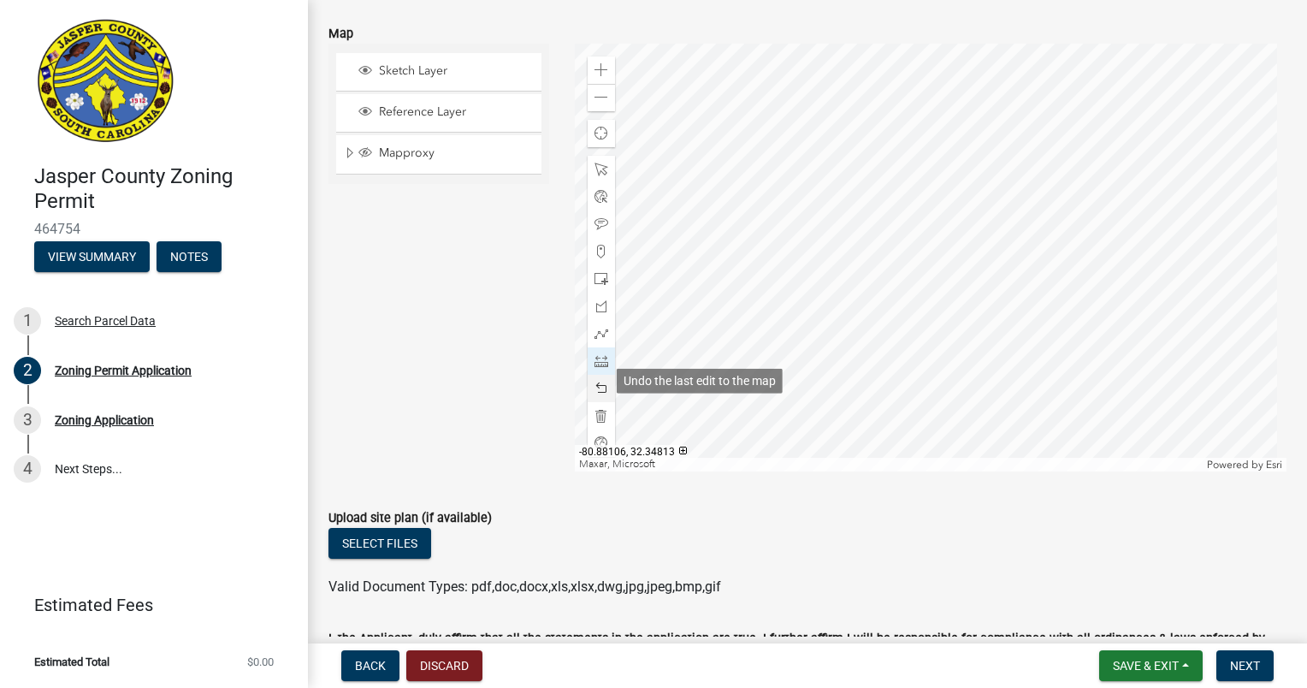
click at [600, 381] on span at bounding box center [601, 388] width 14 height 14
click at [1031, 115] on div at bounding box center [931, 258] width 712 height 428
click at [932, 61] on div at bounding box center [931, 258] width 712 height 428
click at [802, 567] on ul at bounding box center [807, 570] width 958 height 14
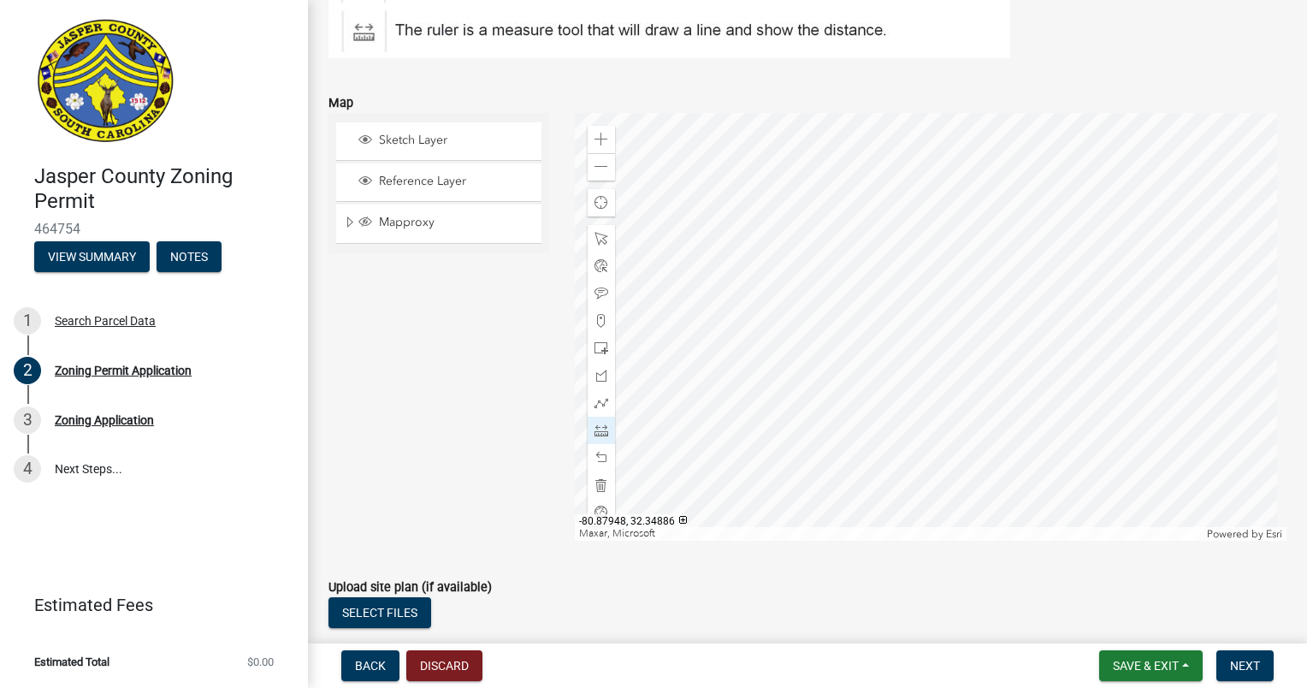
scroll to position [2898, 0]
click at [594, 449] on span at bounding box center [601, 456] width 14 height 14
click at [985, 123] on div at bounding box center [931, 325] width 712 height 428
click at [1021, 149] on div at bounding box center [931, 325] width 712 height 428
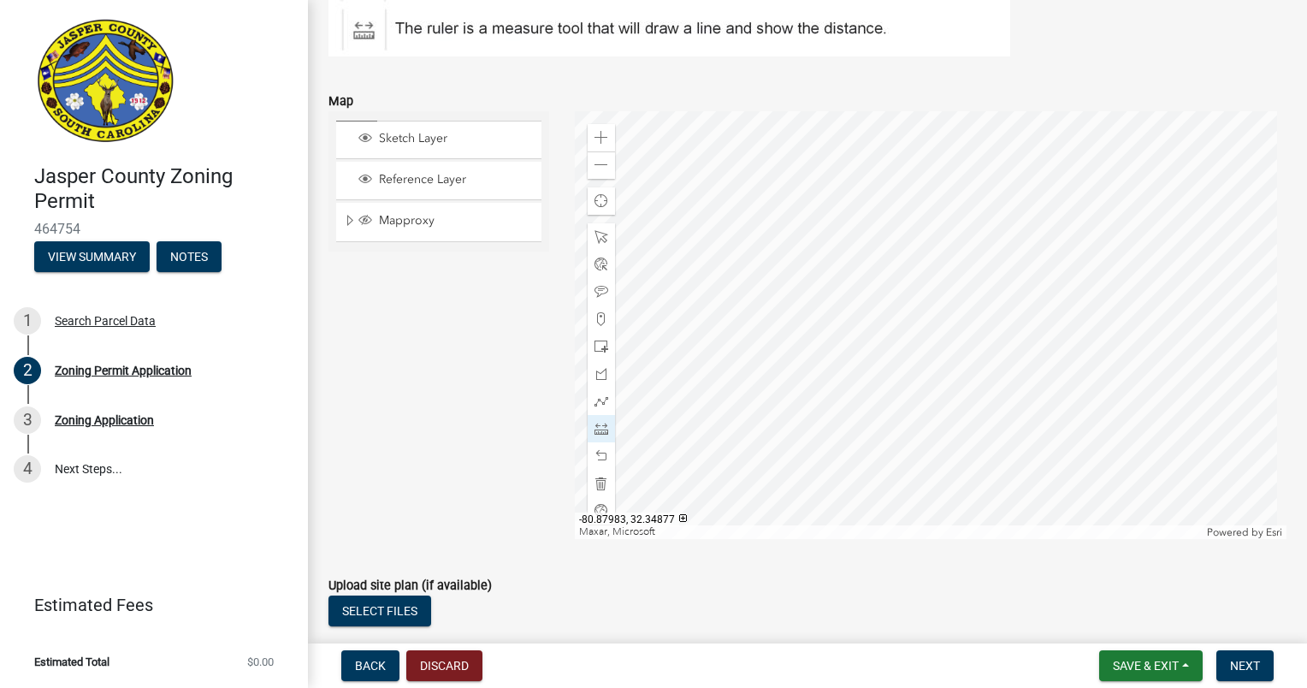
click at [954, 127] on div at bounding box center [931, 325] width 712 height 428
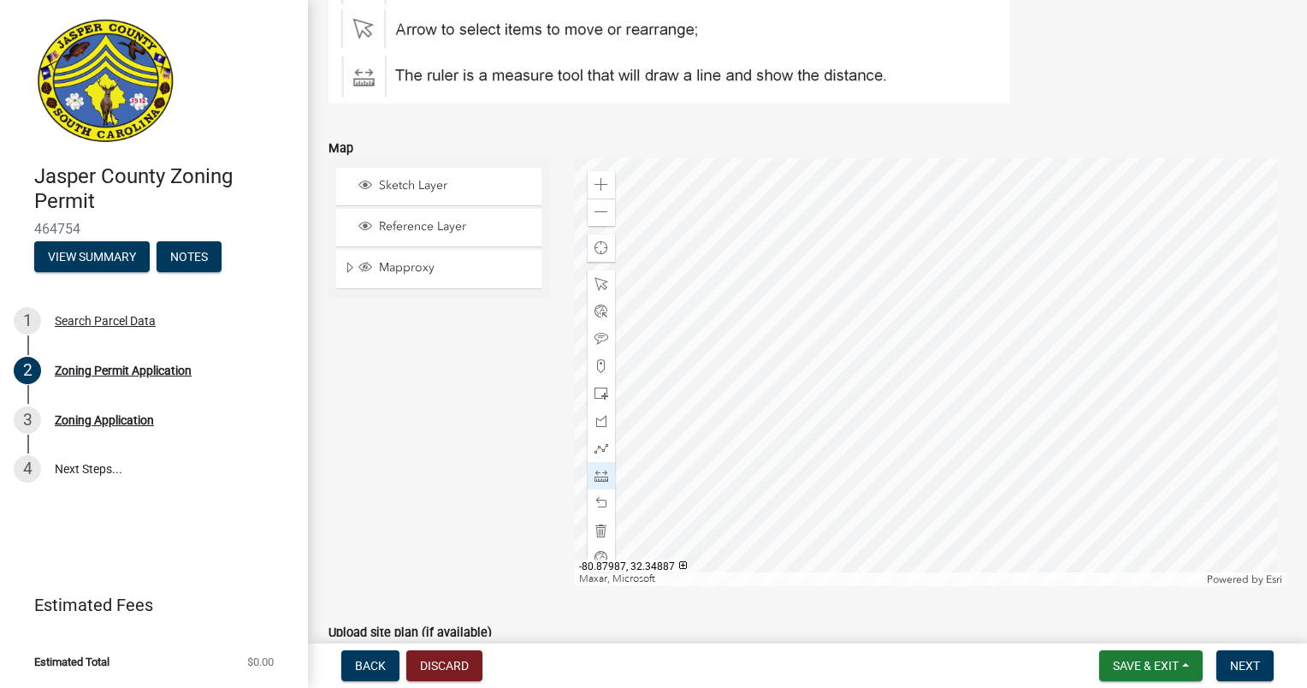
scroll to position [2839, 0]
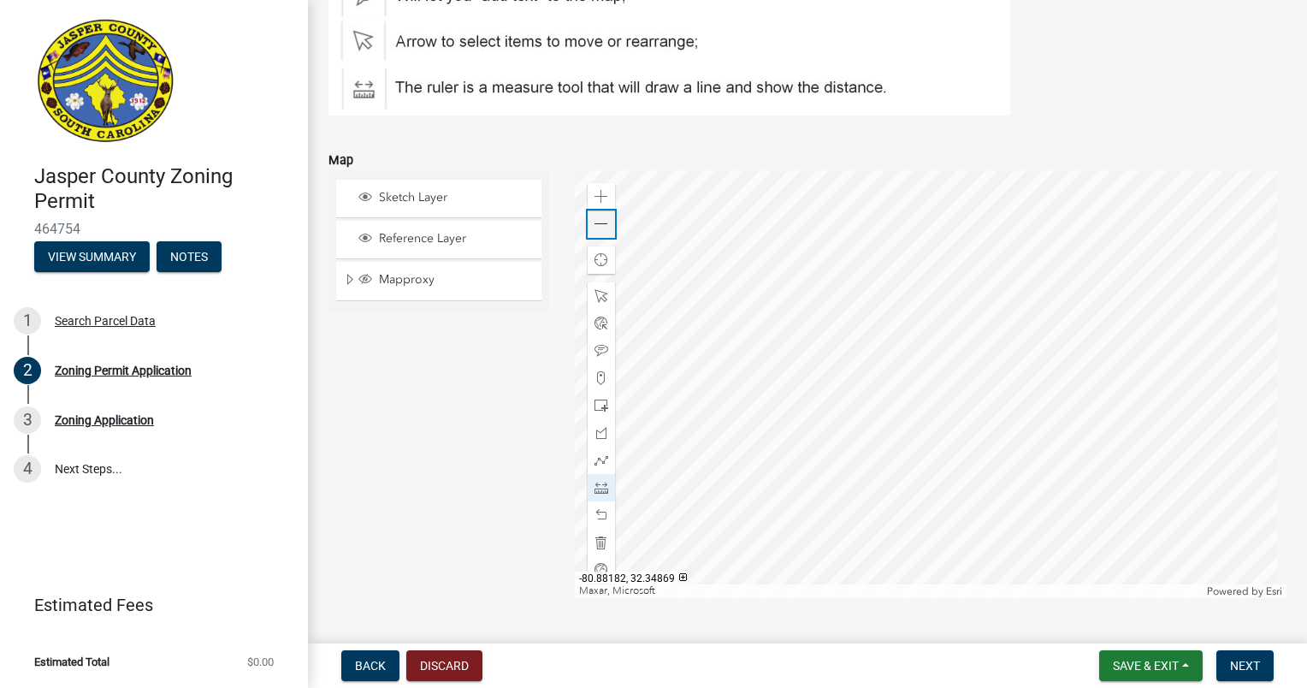
click at [599, 221] on span at bounding box center [601, 224] width 14 height 14
